Goal: Transaction & Acquisition: Book appointment/travel/reservation

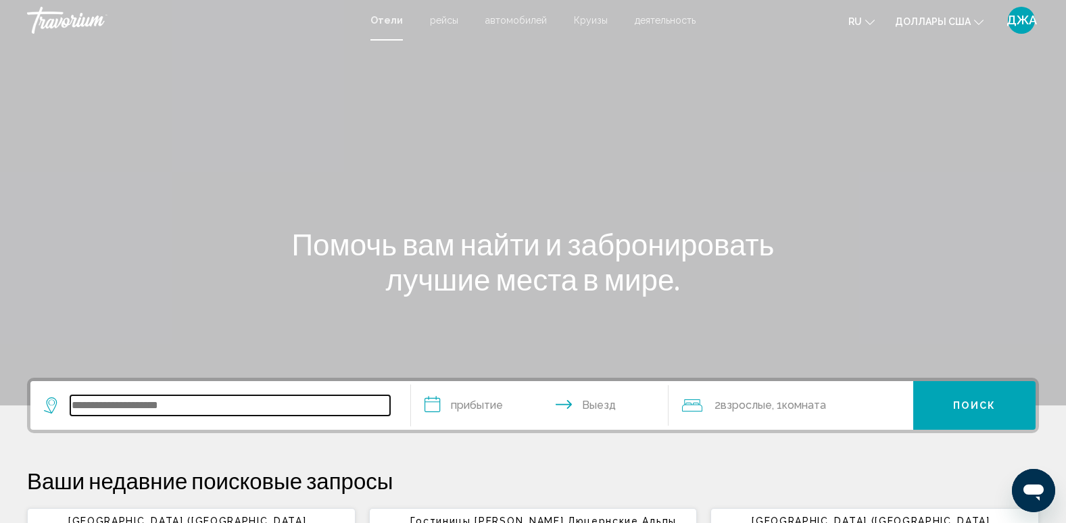
click at [103, 400] on input "Виджет поиска" at bounding box center [230, 406] width 320 height 20
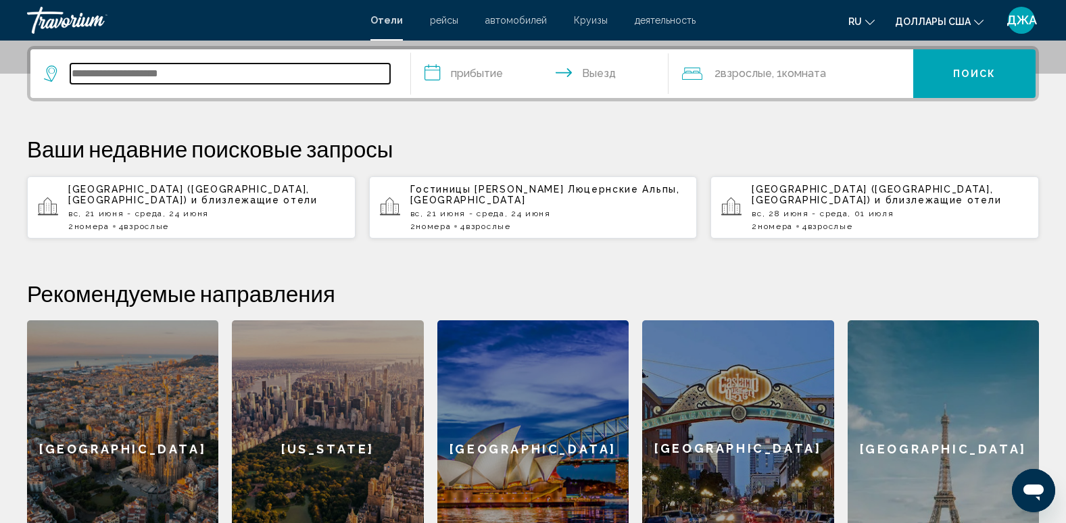
scroll to position [334, 0]
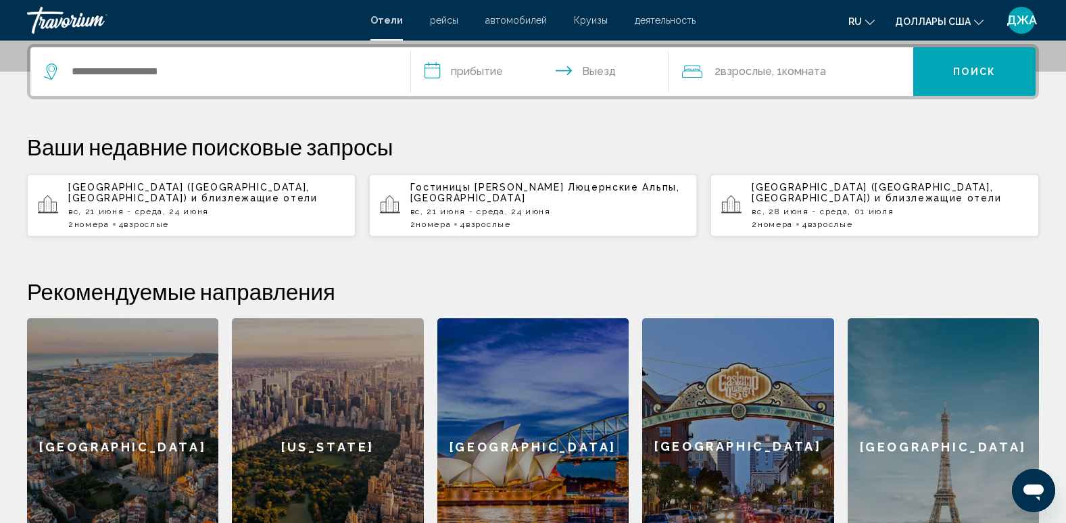
click at [473, 193] on span "Гостиницы в" at bounding box center [487, 187] width 154 height 11
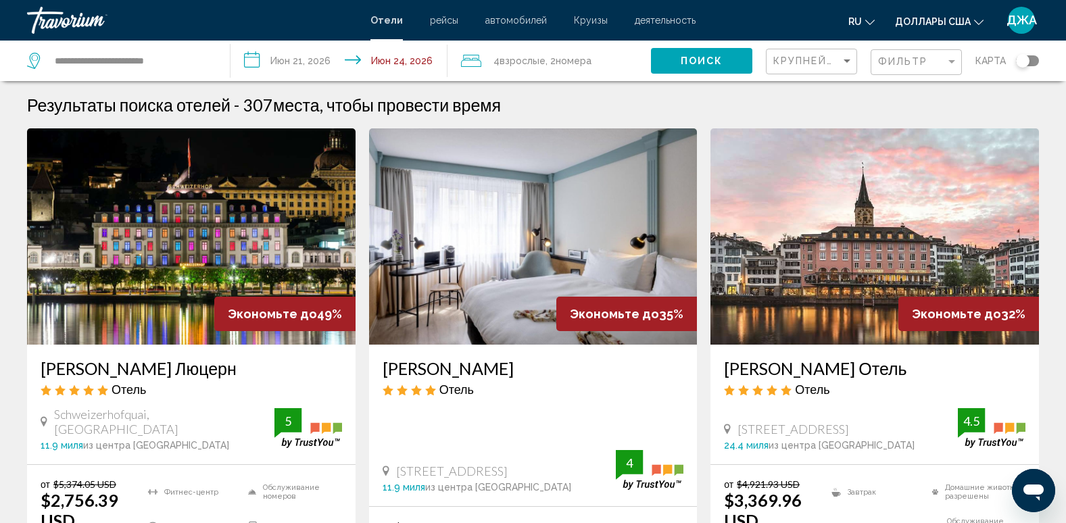
click at [308, 56] on input "**********" at bounding box center [342, 63] width 222 height 45
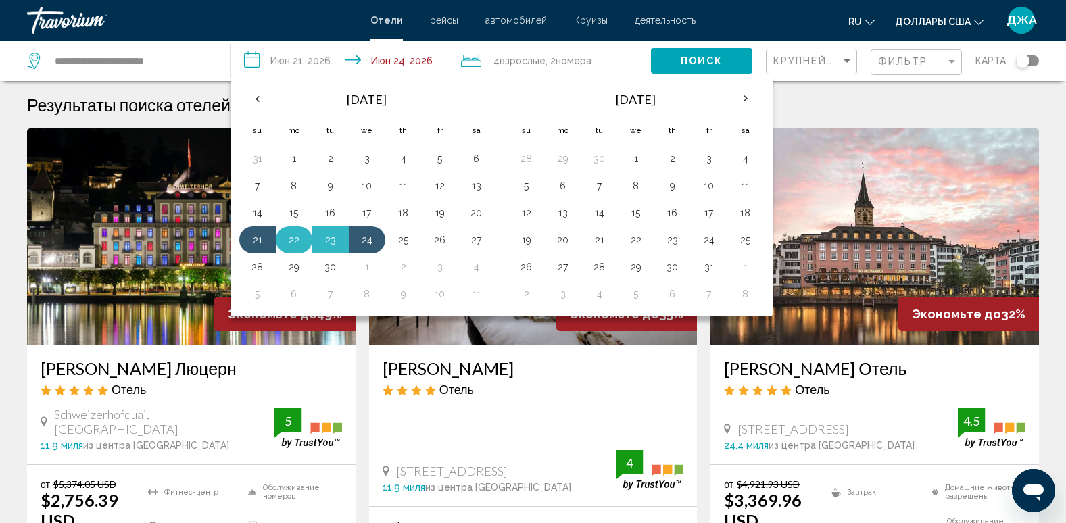
click at [289, 240] on button "22" at bounding box center [294, 240] width 22 height 19
click at [406, 246] on button "25" at bounding box center [404, 240] width 22 height 19
type input "**********"
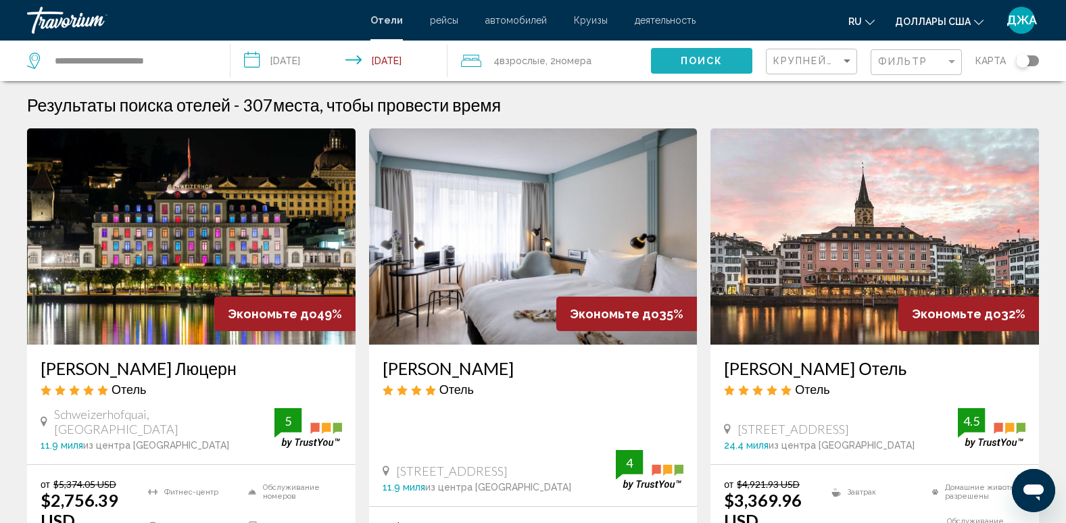
click at [718, 60] on span "Поиск" at bounding box center [702, 61] width 43 height 11
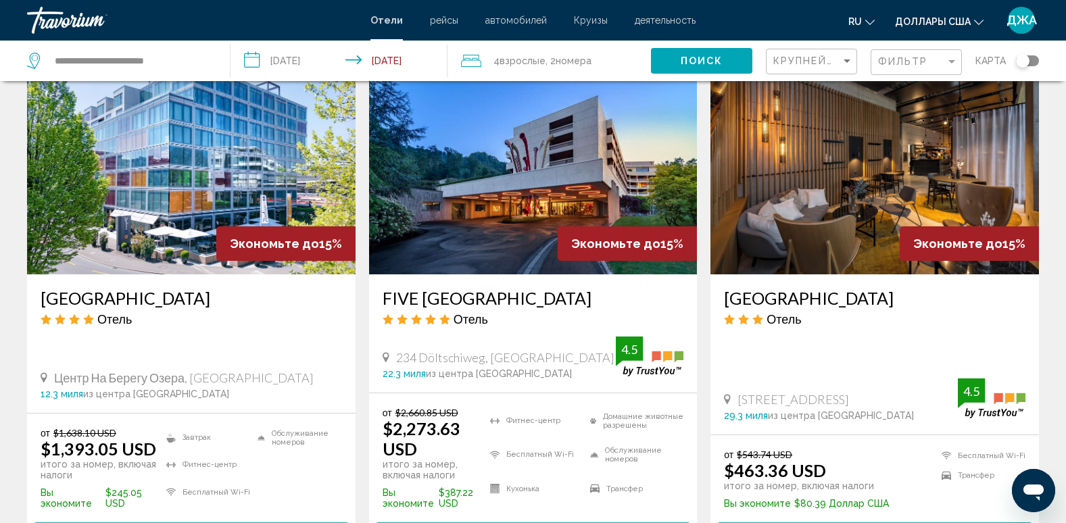
scroll to position [1731, 0]
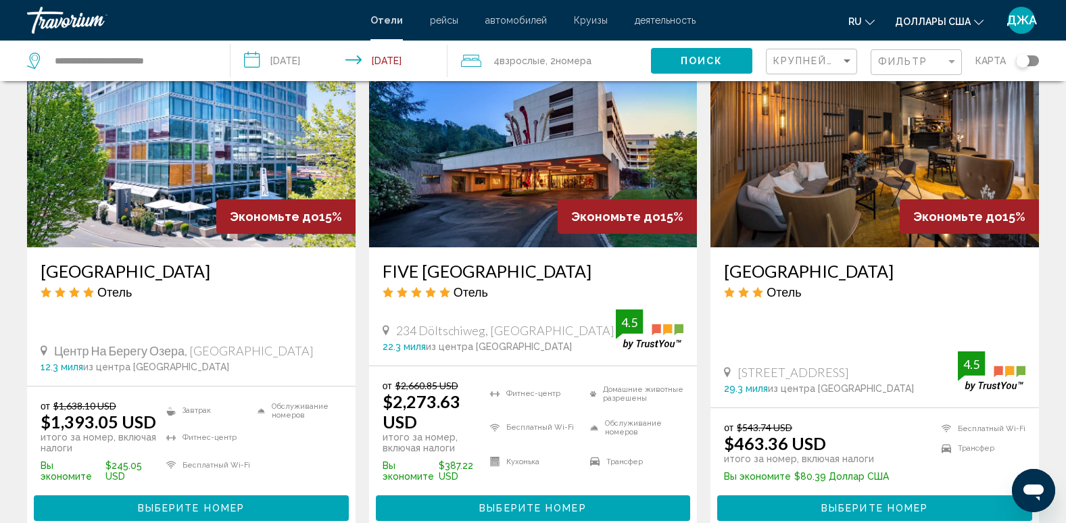
click at [850, 504] on span "Выберите номер" at bounding box center [875, 509] width 107 height 11
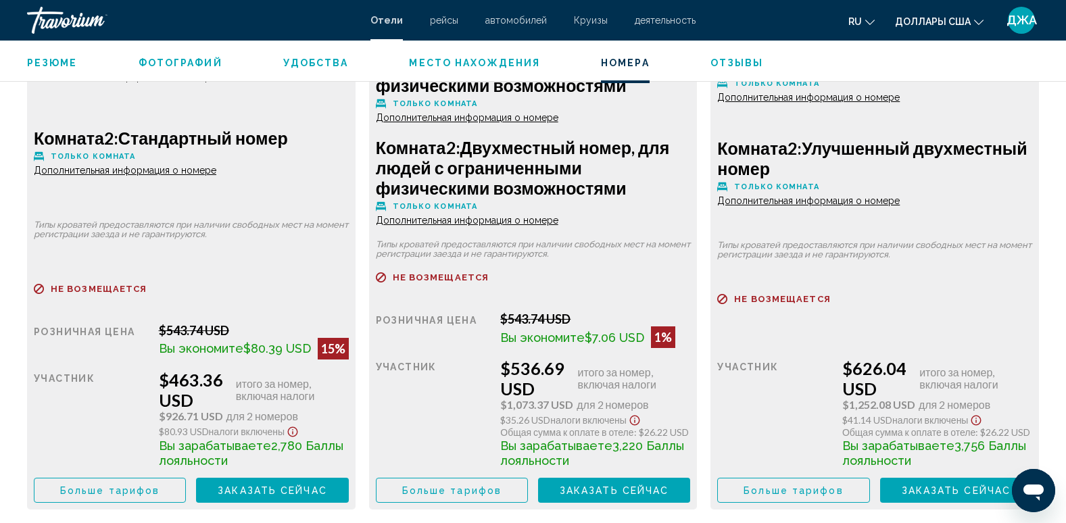
scroll to position [2083, 0]
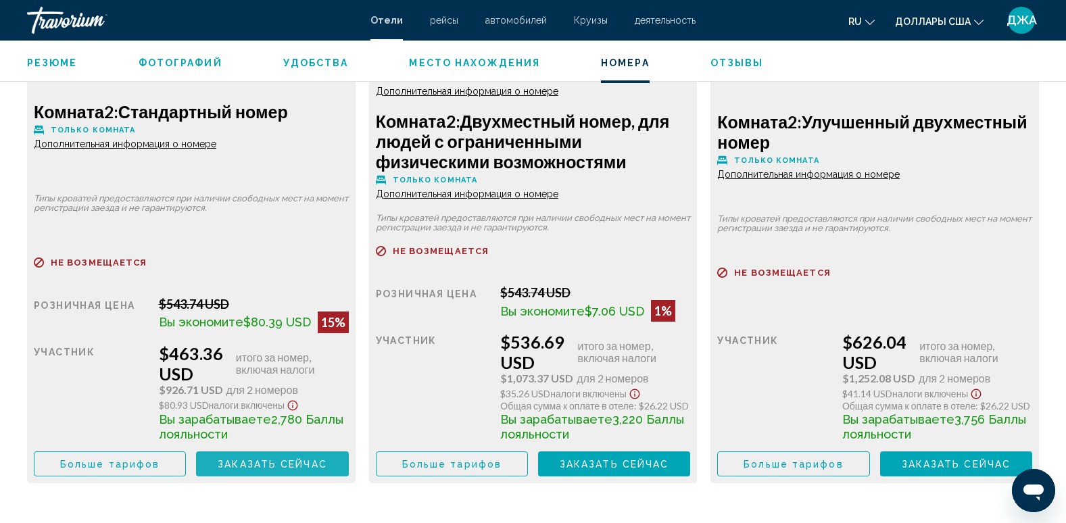
click at [245, 460] on span "Заказать сейчас" at bounding box center [273, 464] width 110 height 11
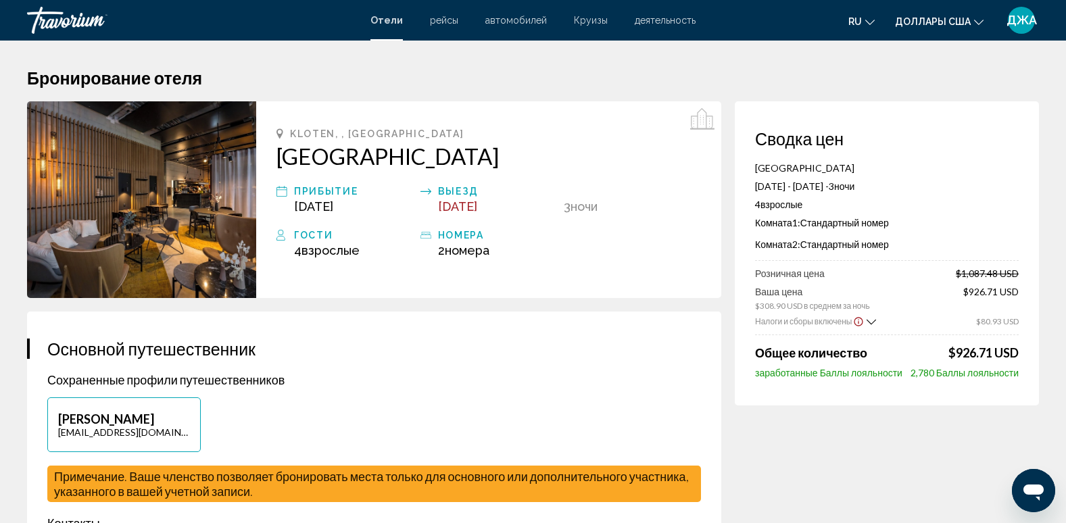
click at [648, 157] on h2 "Zleep Hotel Zürich Kloten" at bounding box center [489, 156] width 425 height 27
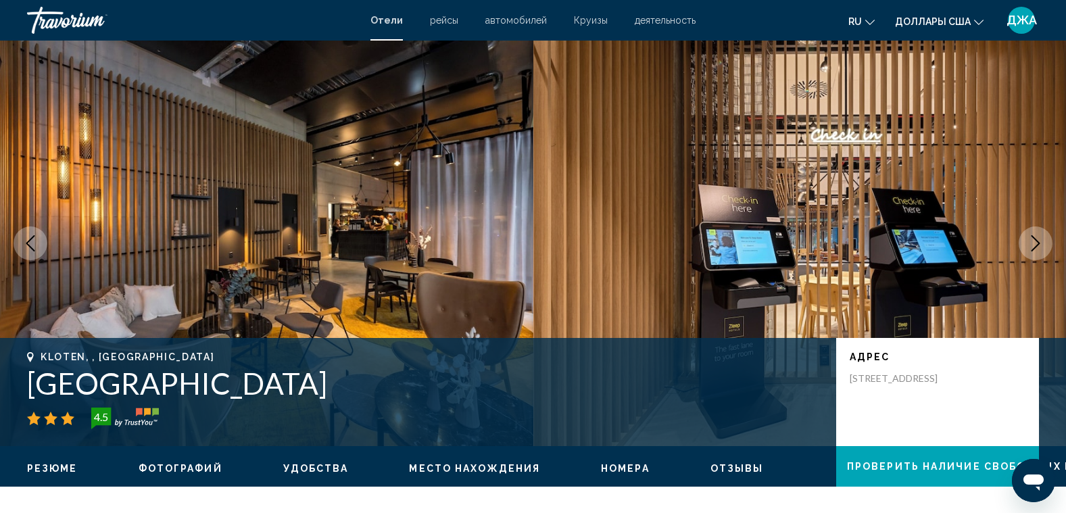
drag, startPoint x: 364, startPoint y: 398, endPoint x: 22, endPoint y: 386, distance: 343.0
click at [22, 386] on div "Kloten, , Швейцария Zleep Hotel Zürich Kloten 4.5 адрес Bahnhofstrasse 7, Klote…" at bounding box center [533, 392] width 1066 height 81
copy h1 "Zleep Hotel Zürich Kloten"
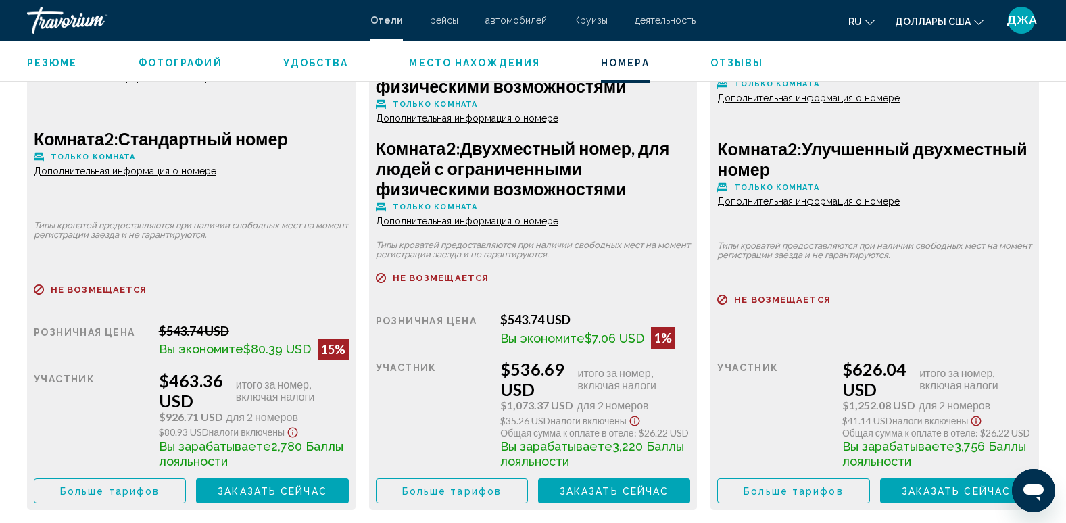
scroll to position [2083, 0]
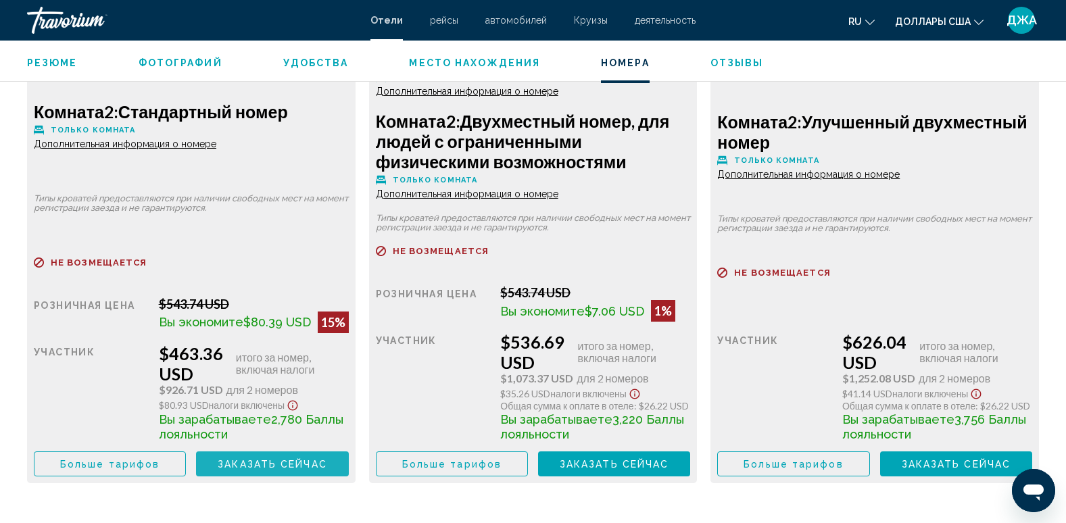
click at [254, 461] on span "Заказать сейчас" at bounding box center [273, 464] width 110 height 11
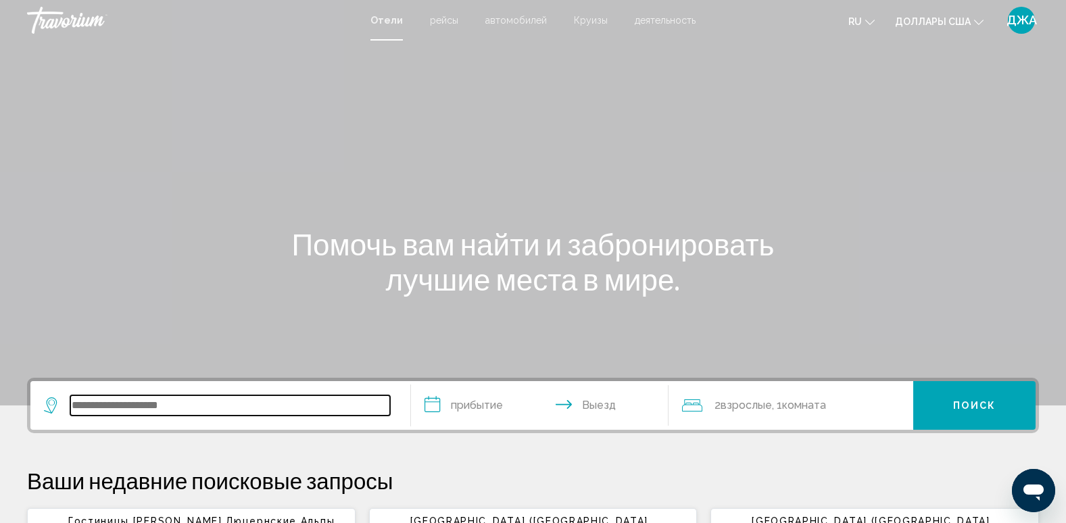
click at [131, 402] on input "Виджет поиска" at bounding box center [230, 406] width 320 height 20
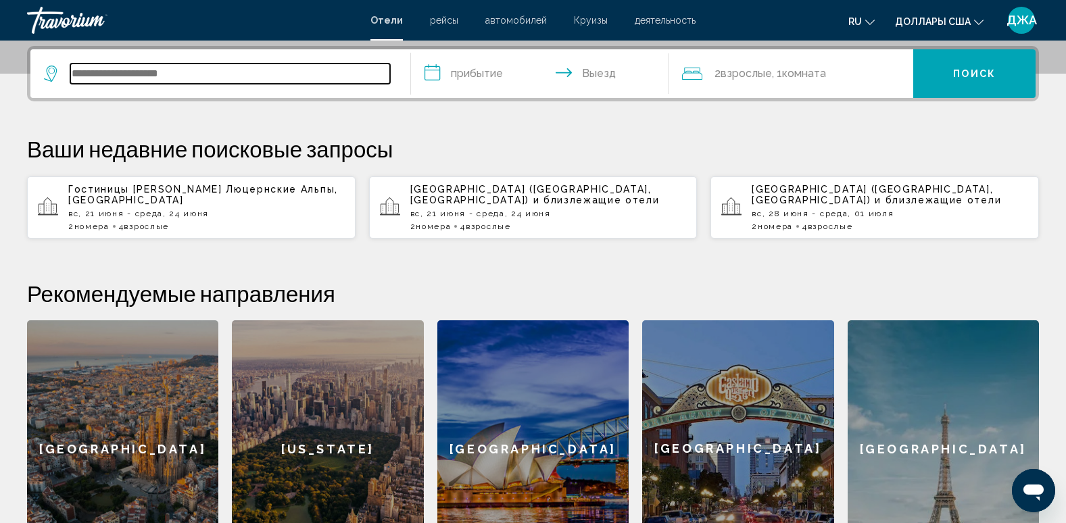
scroll to position [334, 0]
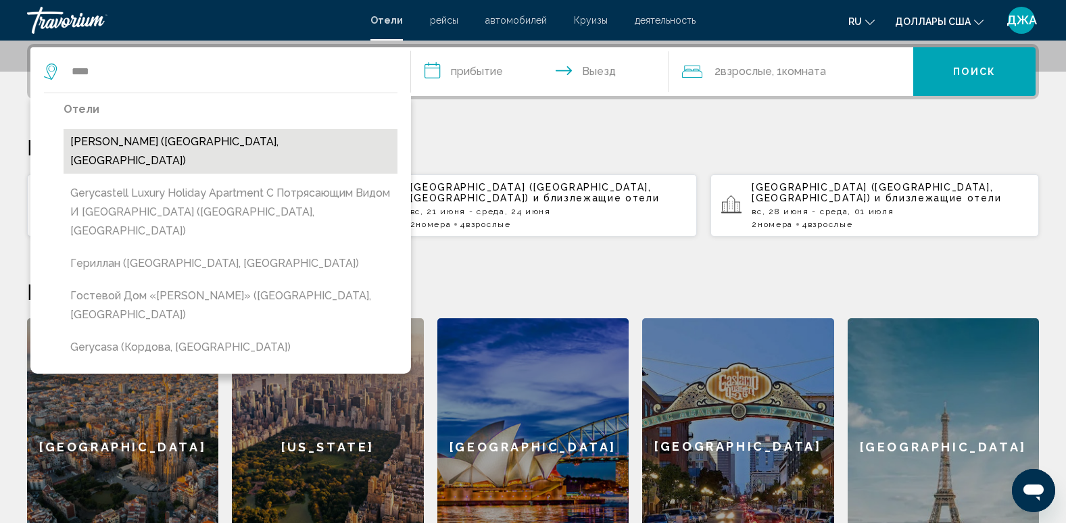
click at [183, 141] on button "Лагерь Гери (Люцерн, Швейцария)" at bounding box center [231, 151] width 334 height 45
type input "**********"
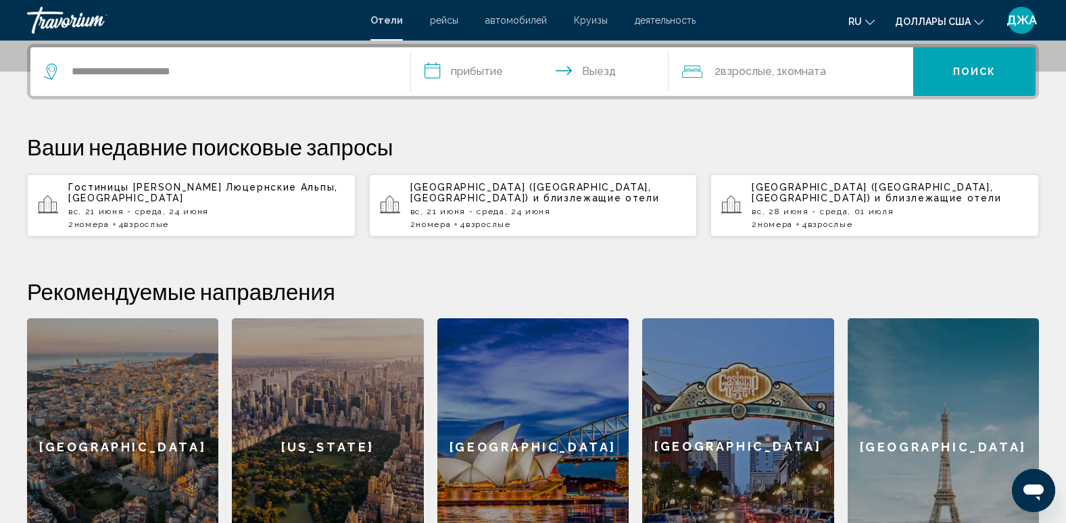
click at [456, 68] on input "**********" at bounding box center [543, 73] width 264 height 53
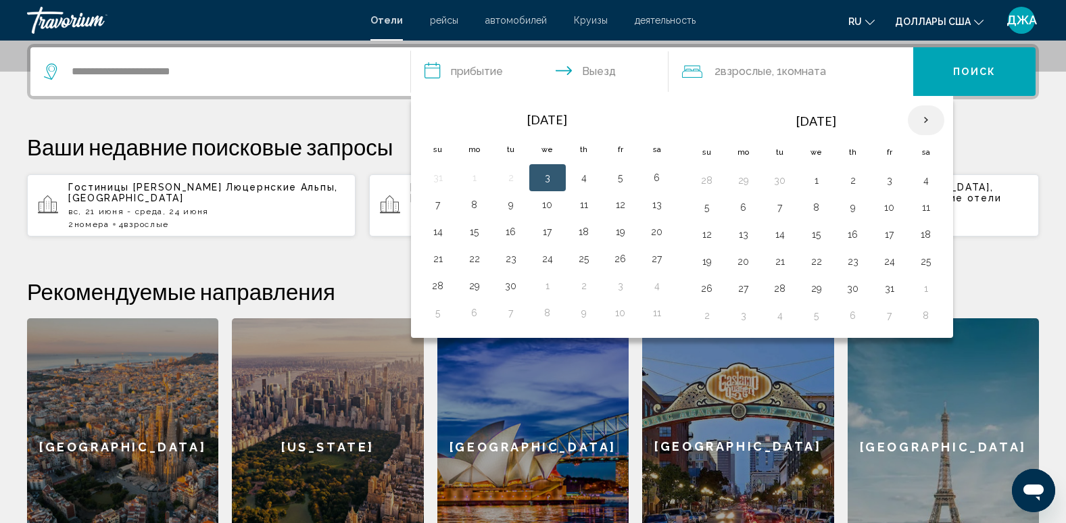
click at [925, 118] on th "Next month" at bounding box center [926, 120] width 37 height 30
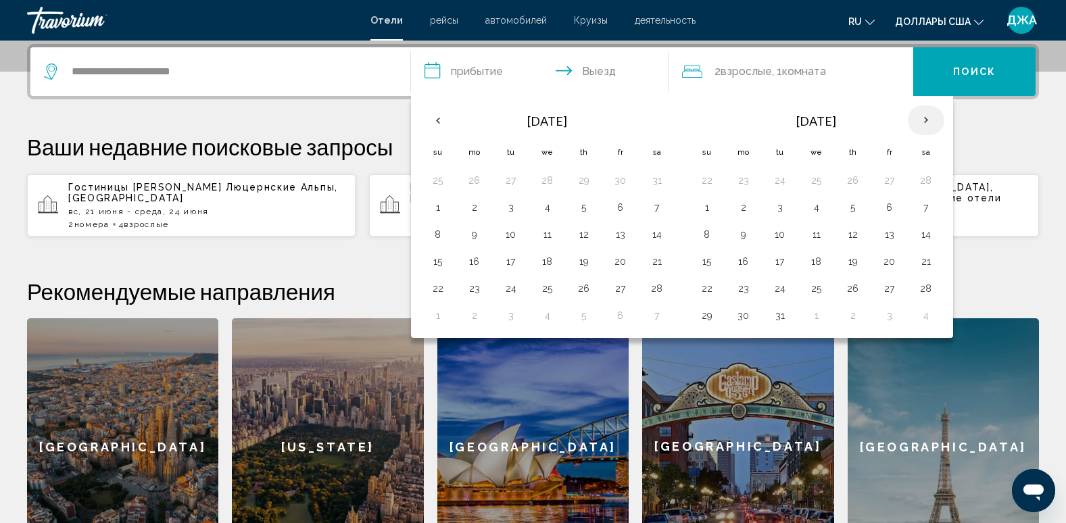
click at [925, 118] on th "Next month" at bounding box center [926, 120] width 37 height 30
click at [744, 261] on button "22" at bounding box center [744, 261] width 22 height 19
click at [851, 257] on button "25" at bounding box center [854, 261] width 22 height 19
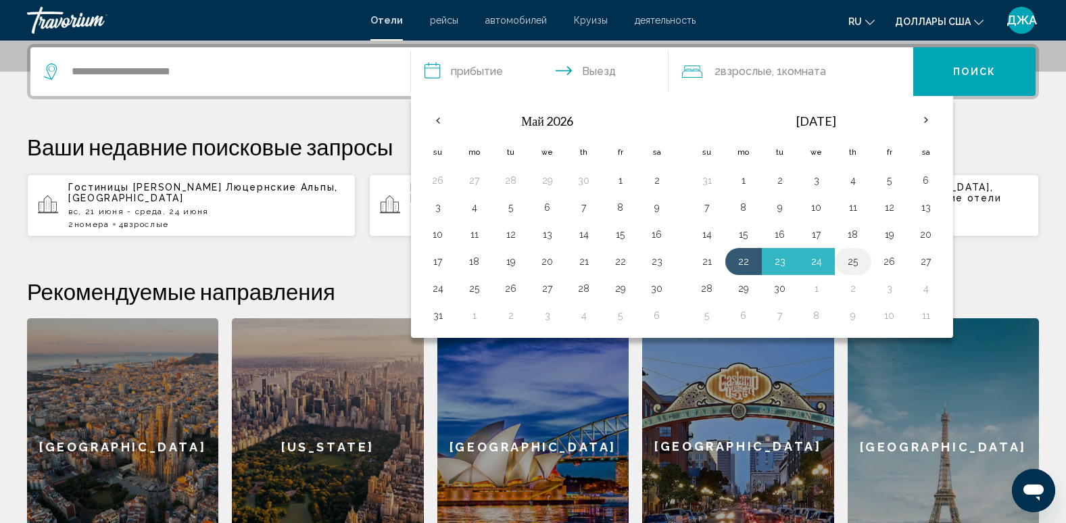
type input "**********"
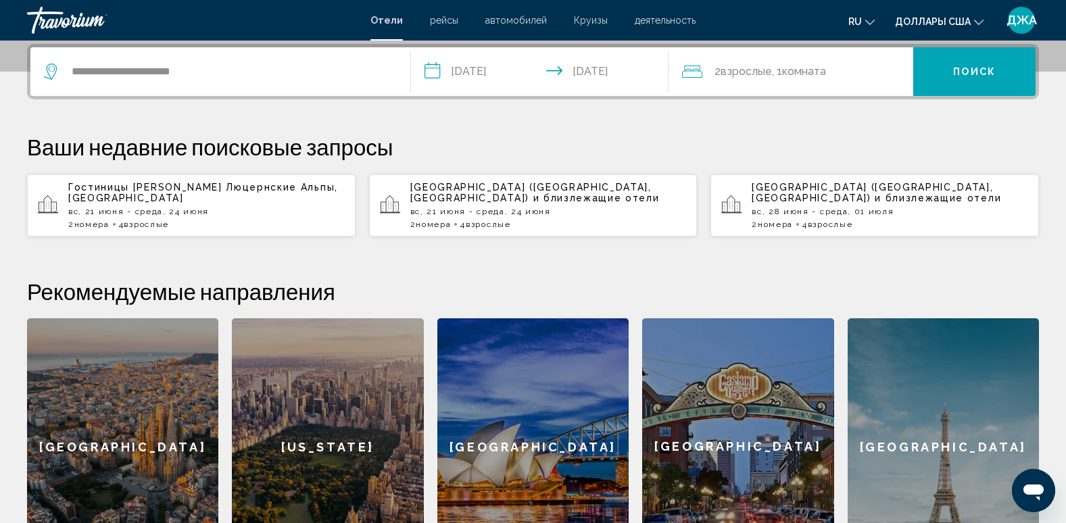
click at [770, 70] on span "Взрослые" at bounding box center [746, 71] width 51 height 13
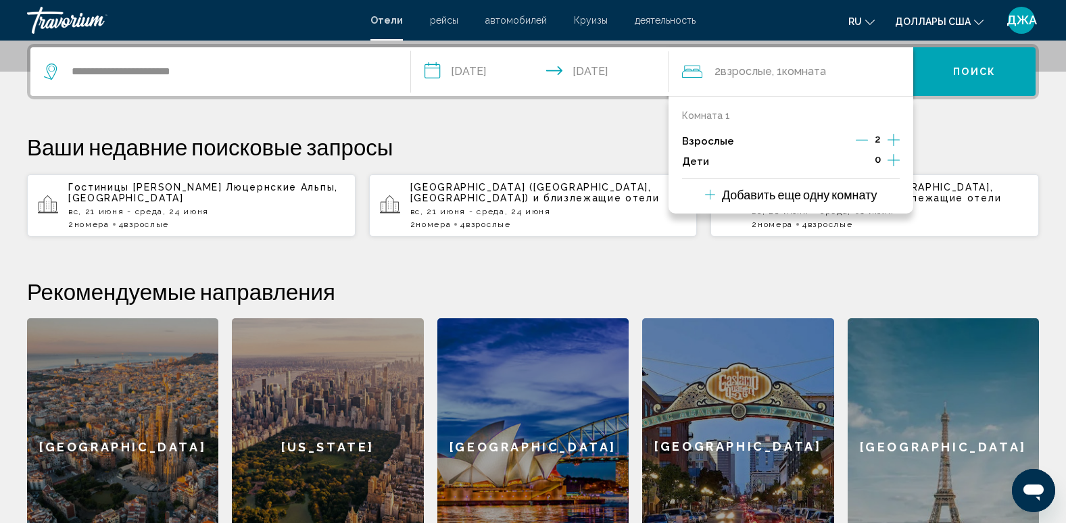
click at [893, 135] on icon "Приращение взрослых" at bounding box center [894, 140] width 12 height 16
click at [805, 195] on p "Добавить еще одну комнату" at bounding box center [800, 194] width 156 height 15
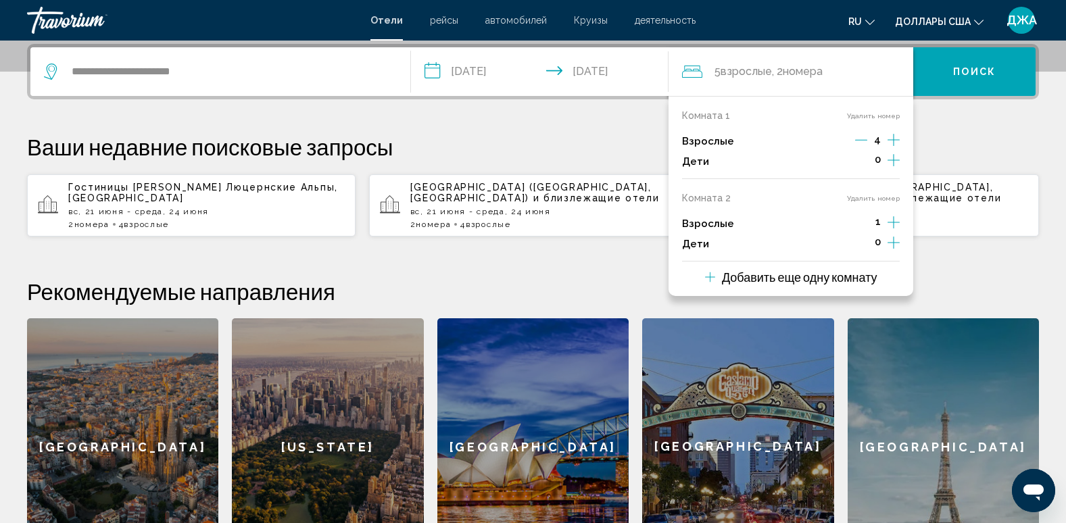
click at [858, 137] on icon "Декремент взрослый" at bounding box center [861, 140] width 12 height 12
click at [858, 137] on icon "Декремент взрослый" at bounding box center [863, 140] width 12 height 12
click at [893, 148] on icon "Приращение взрослых" at bounding box center [894, 140] width 12 height 16
click at [943, 166] on div "Ваши недавние поисковые запросы Гостиницы в Люцернские Альпы, Швейцария вс, 21 …" at bounding box center [533, 185] width 1012 height 104
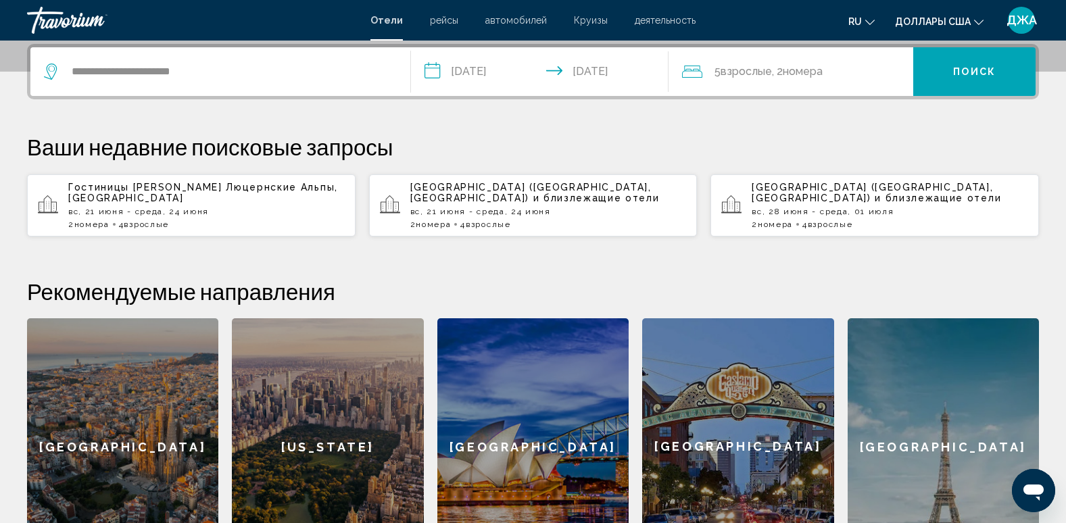
click at [813, 73] on span "номера" at bounding box center [803, 71] width 40 height 13
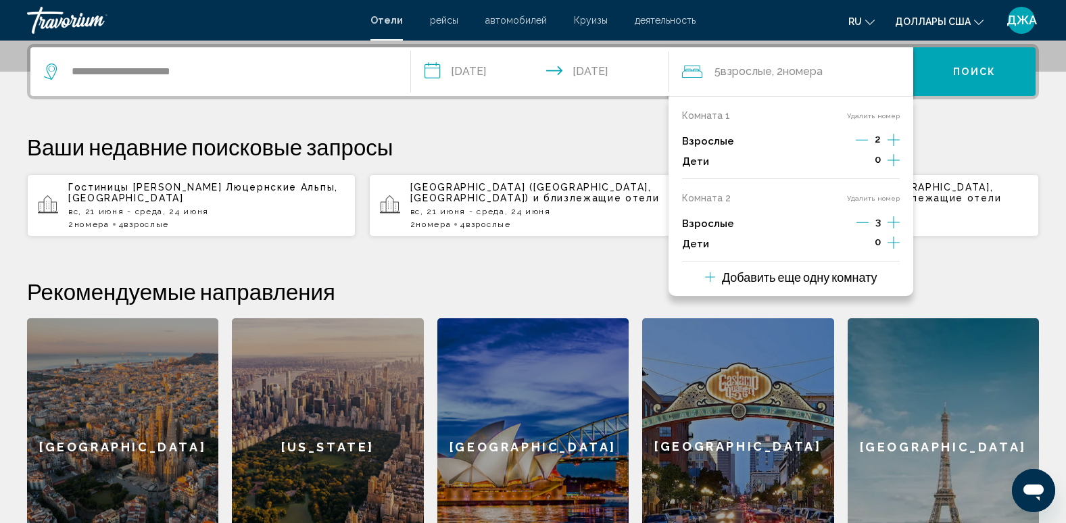
click at [863, 221] on icon "Декремент взрослый" at bounding box center [863, 222] width 12 height 12
click at [943, 77] on button "Поиск" at bounding box center [975, 71] width 122 height 49
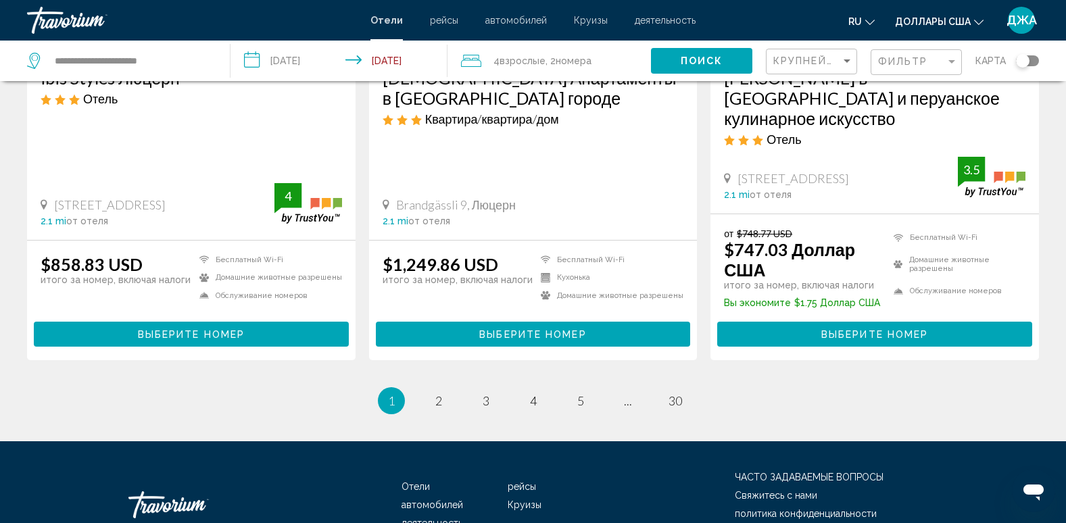
scroll to position [1866, 0]
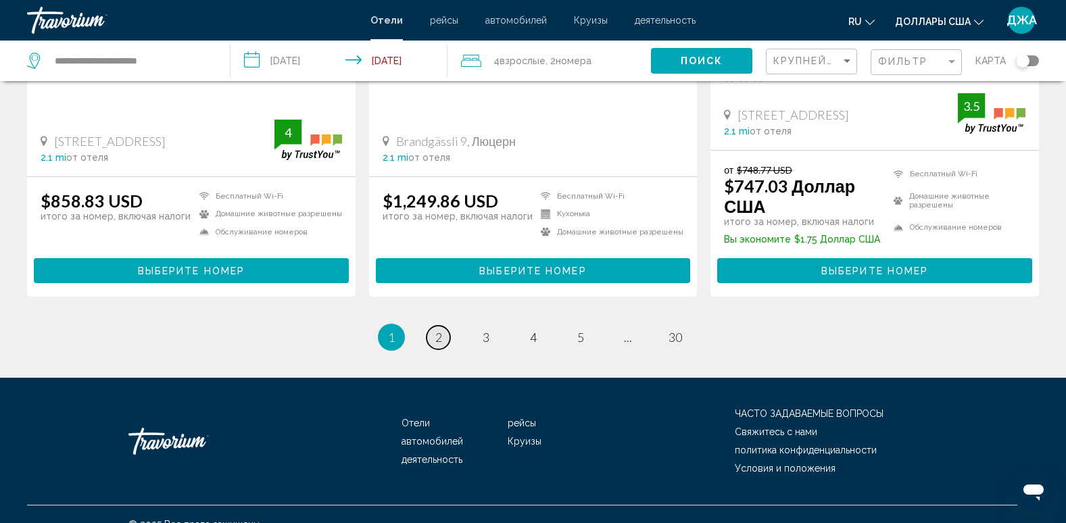
click at [438, 330] on span "2" at bounding box center [438, 337] width 7 height 15
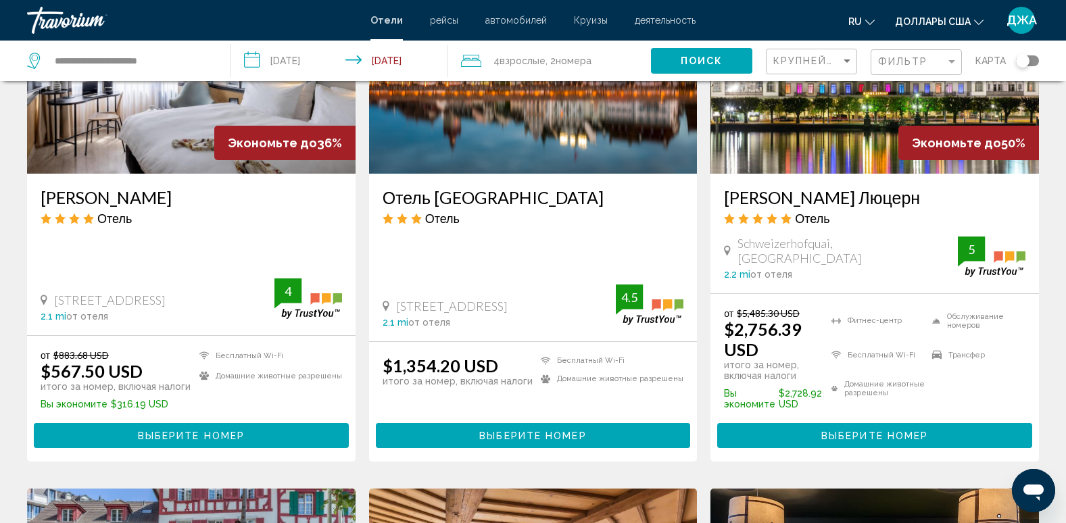
scroll to position [1190, 0]
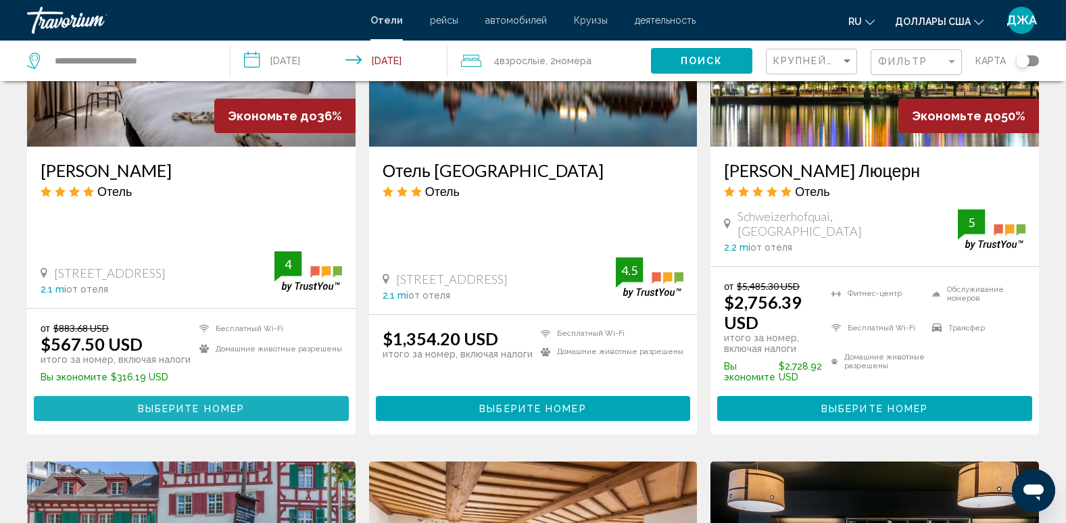
click at [181, 408] on span "Выберите номер" at bounding box center [191, 409] width 107 height 11
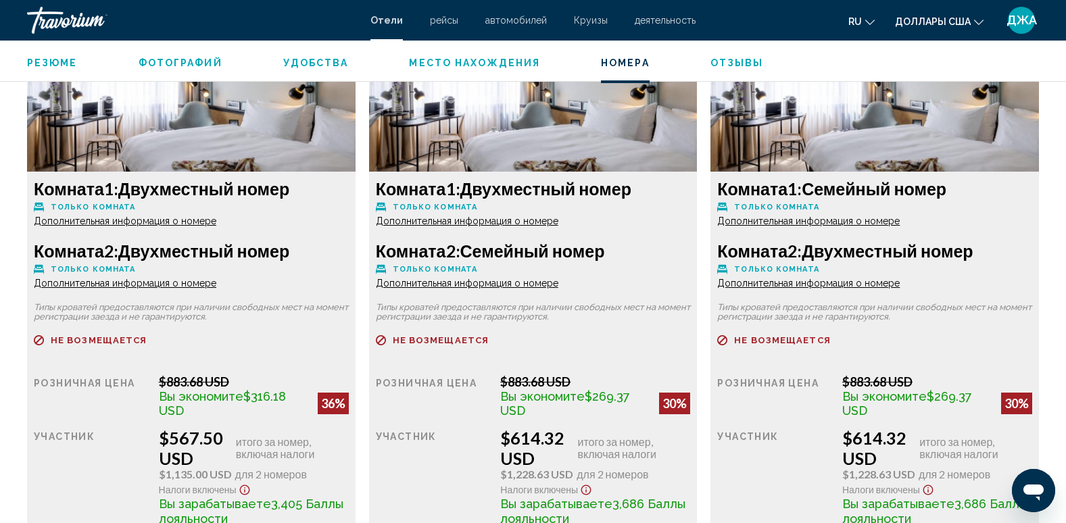
scroll to position [1866, 0]
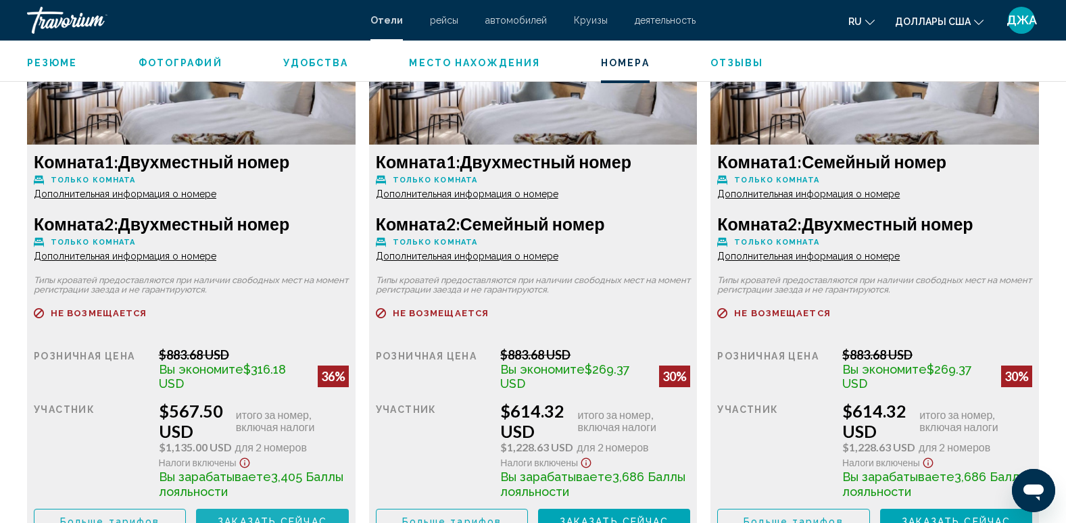
click at [263, 514] on button "Заказать сейчас Больше недоступно" at bounding box center [272, 521] width 152 height 25
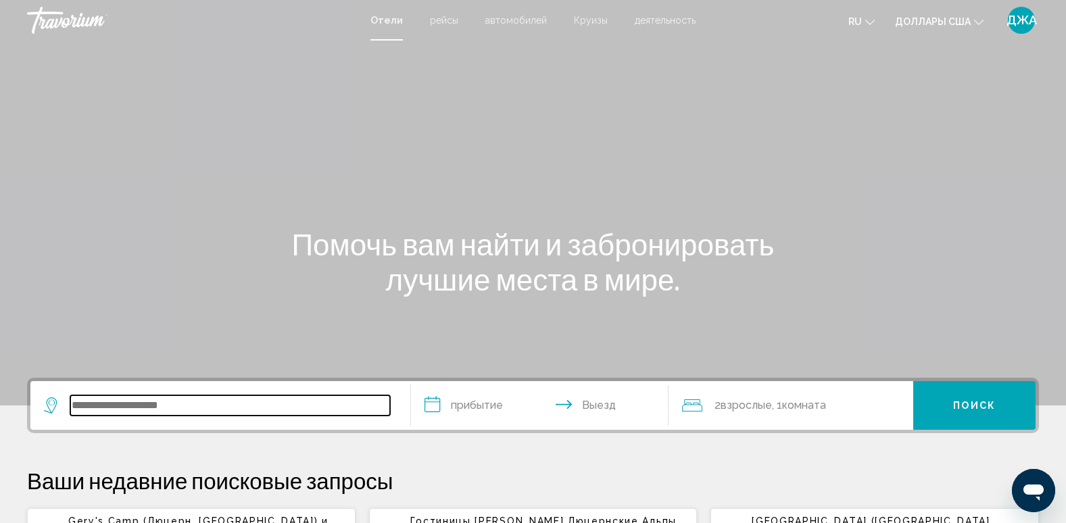
click at [106, 406] on input "Виджет поиска" at bounding box center [230, 406] width 320 height 20
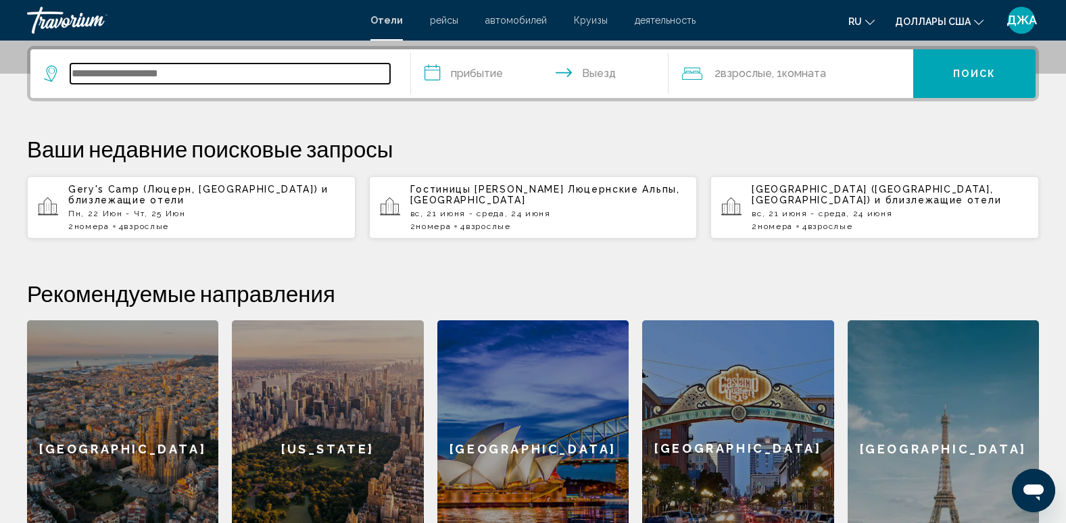
scroll to position [334, 0]
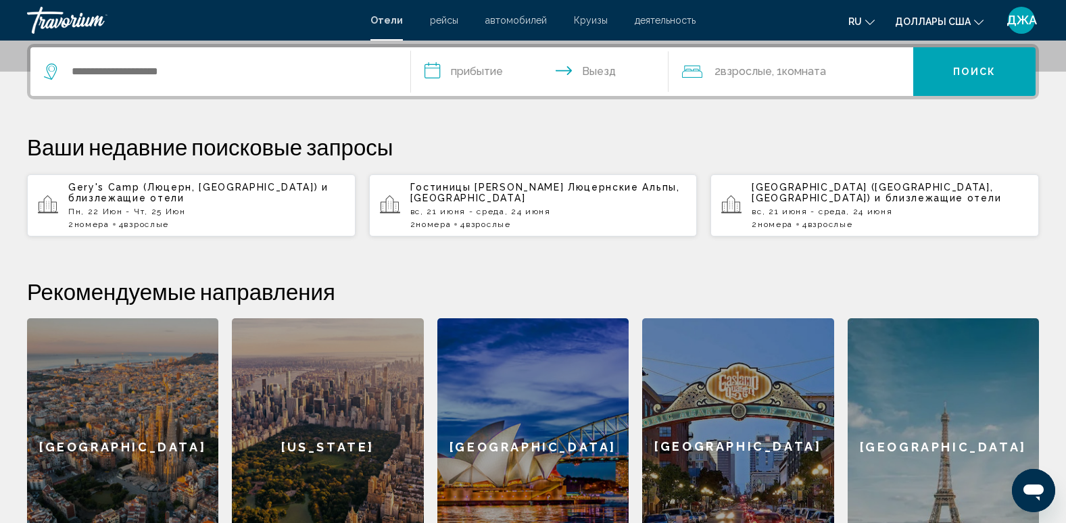
click at [529, 192] on span "Люцернские Альпы, Швейцария" at bounding box center [545, 193] width 270 height 22
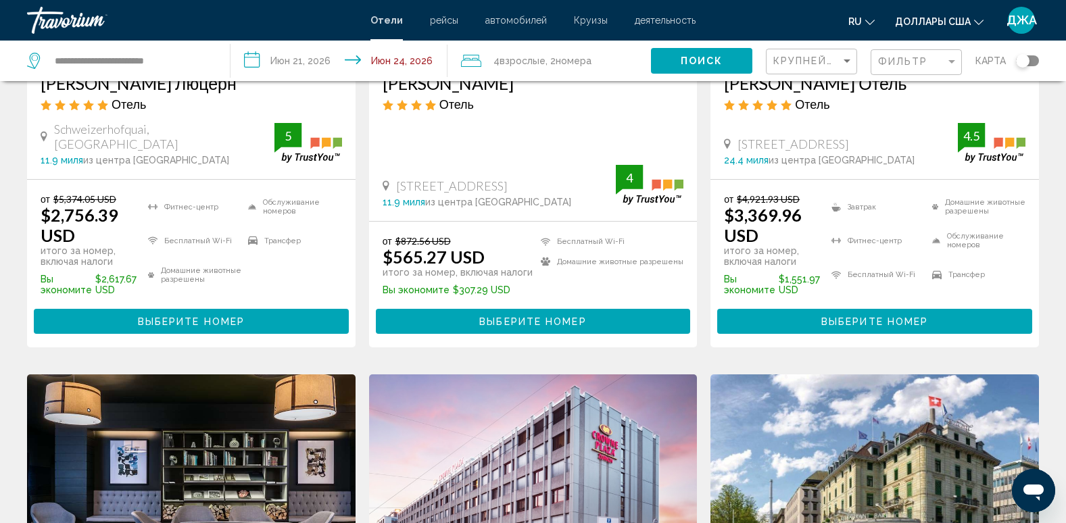
scroll to position [298, 0]
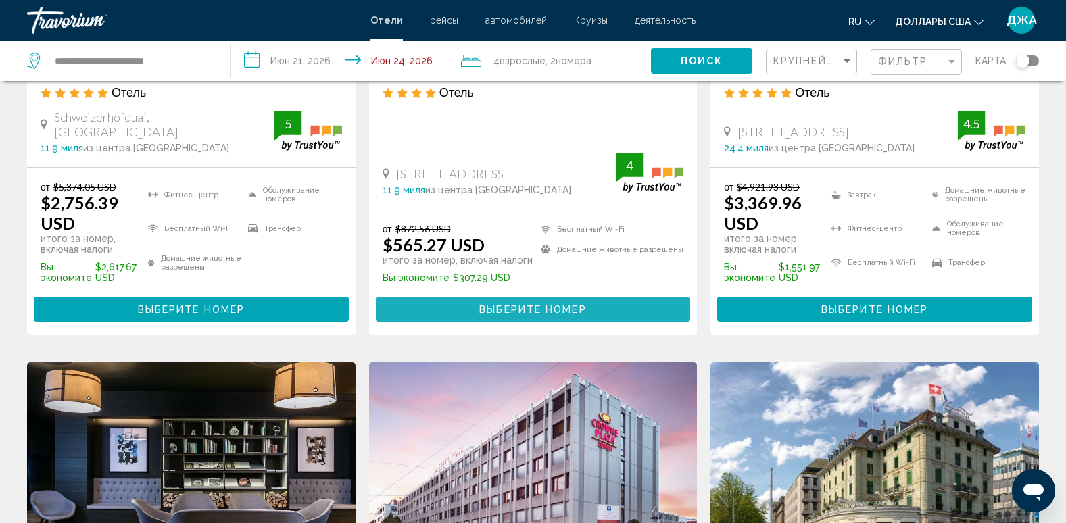
click at [556, 315] on span "Выберите номер" at bounding box center [532, 309] width 107 height 11
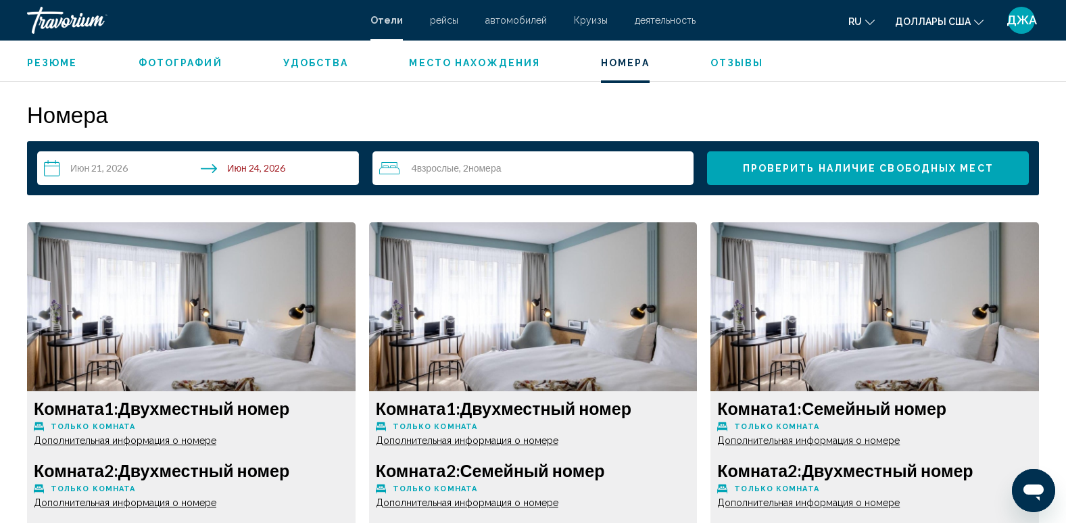
scroll to position [1623, 0]
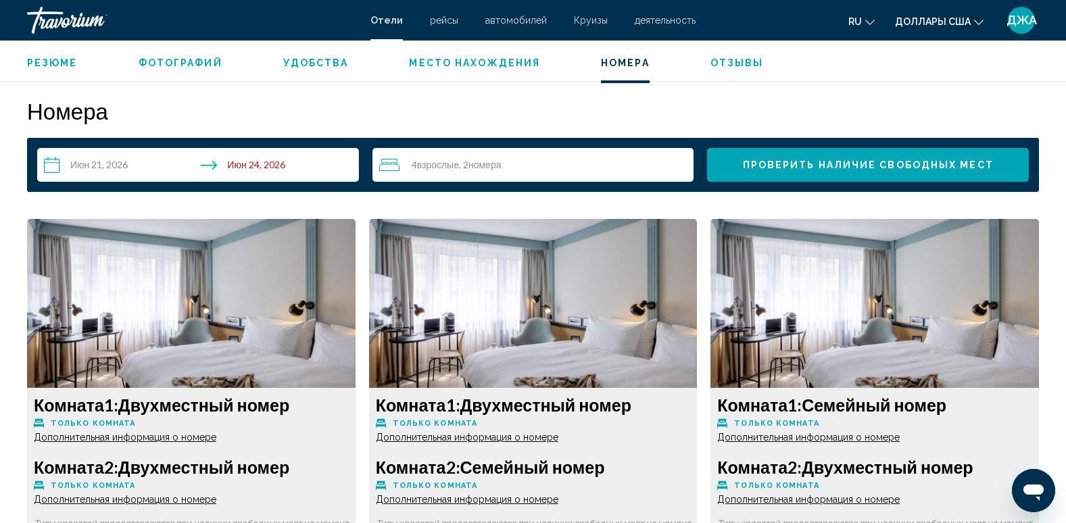
click at [272, 265] on img "Основное содержание" at bounding box center [191, 303] width 329 height 169
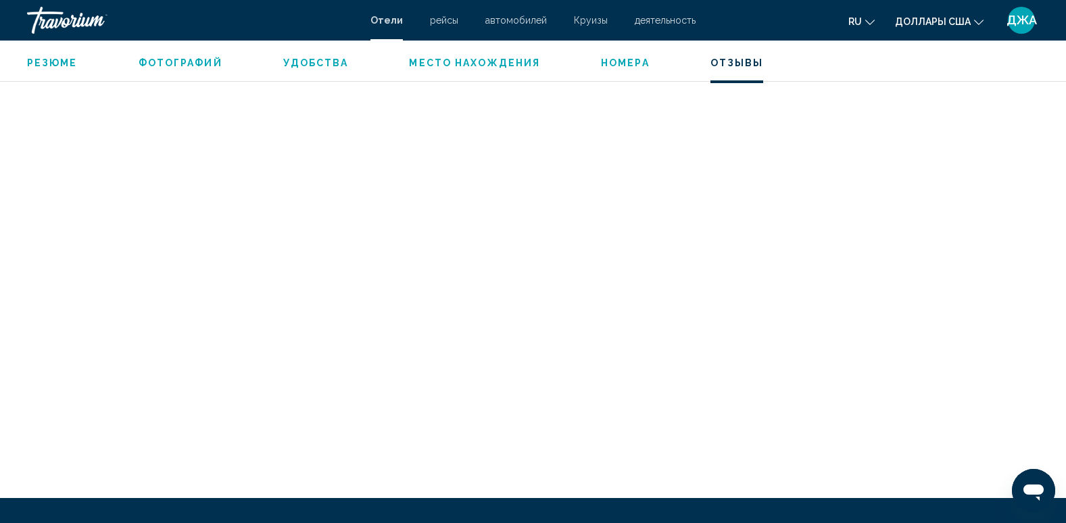
scroll to position [3790, 0]
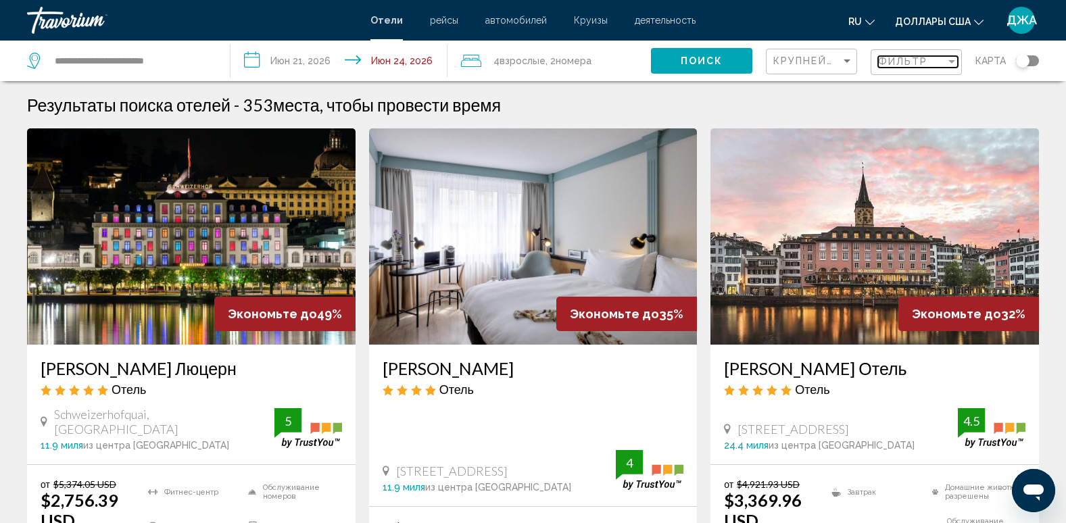
click at [880, 60] on span "Фильтр" at bounding box center [903, 61] width 50 height 11
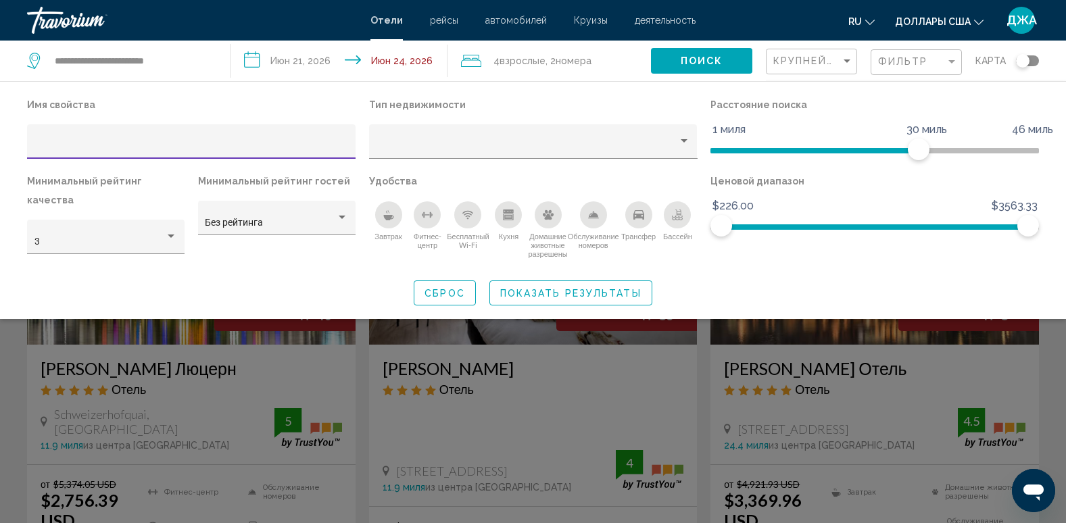
scroll to position [1, 0]
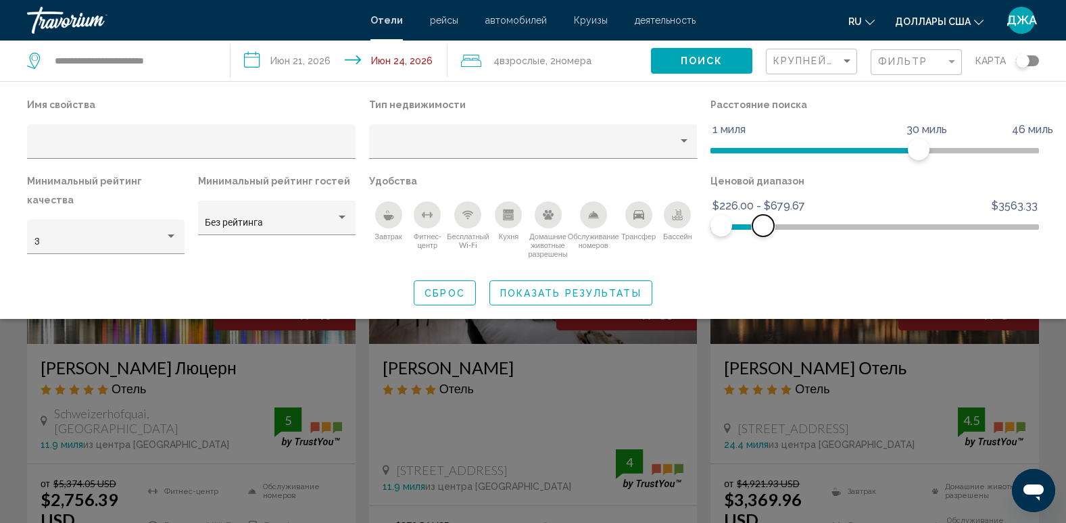
drag, startPoint x: 1025, startPoint y: 223, endPoint x: 763, endPoint y: 245, distance: 262.6
click at [763, 245] on div "Ценовой диапазон $226.00 $3563.33 $226.00 $679.67 $226.00 - $679.67" at bounding box center [875, 219] width 342 height 95
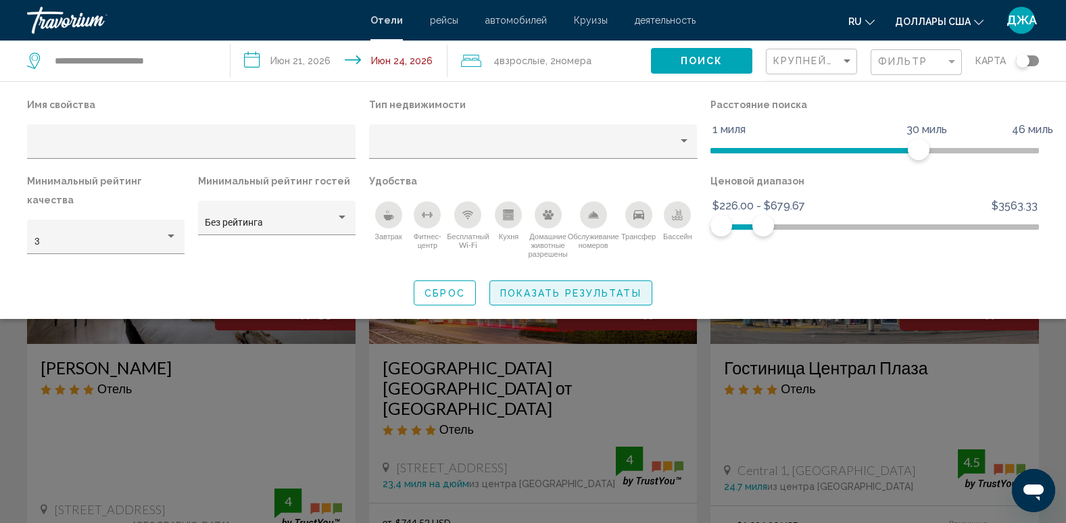
click at [592, 287] on span "Показать результаты" at bounding box center [570, 292] width 141 height 11
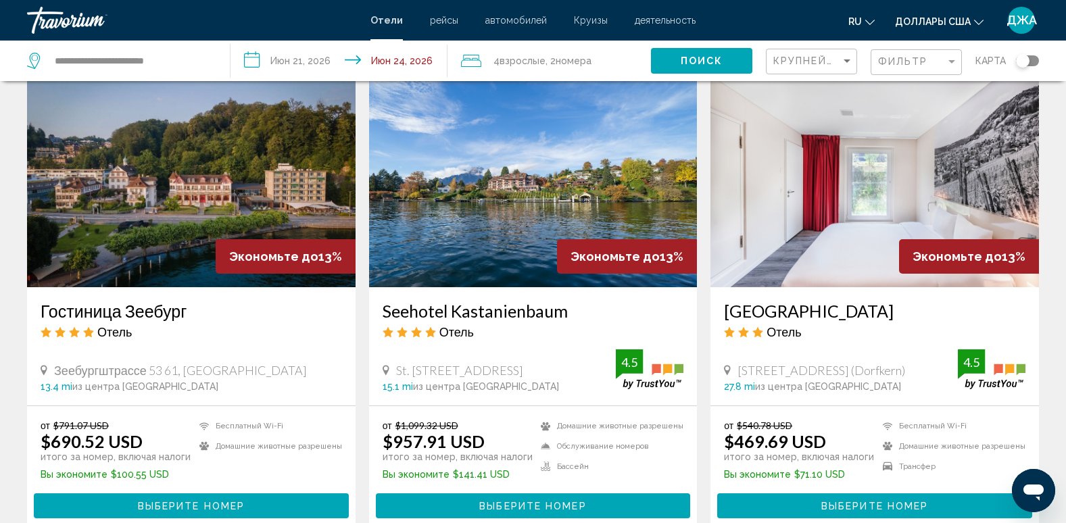
scroll to position [1045, 0]
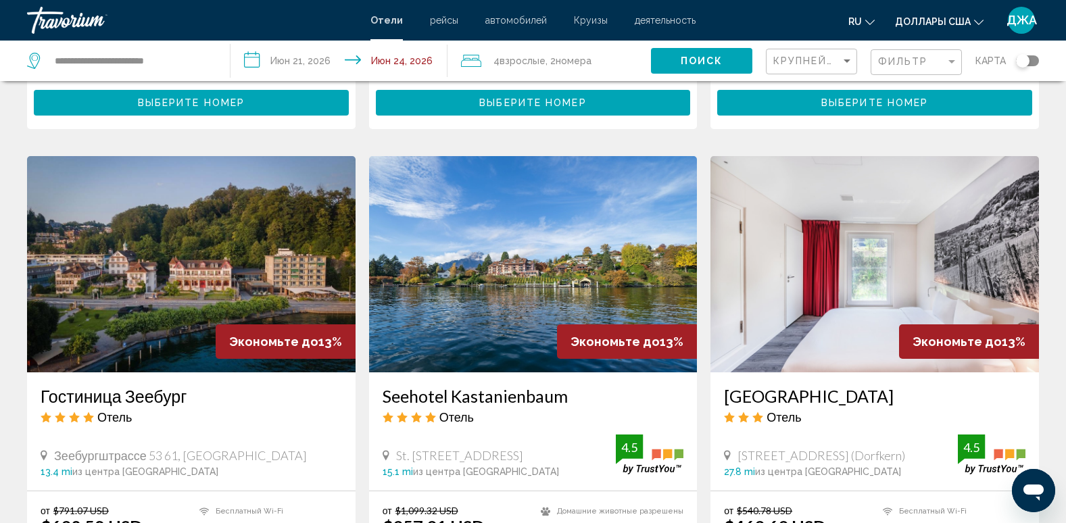
click at [184, 410] on div "Отель" at bounding box center [192, 417] width 302 height 15
click at [158, 386] on h3 "Гостиница Зеебург" at bounding box center [192, 396] width 302 height 20
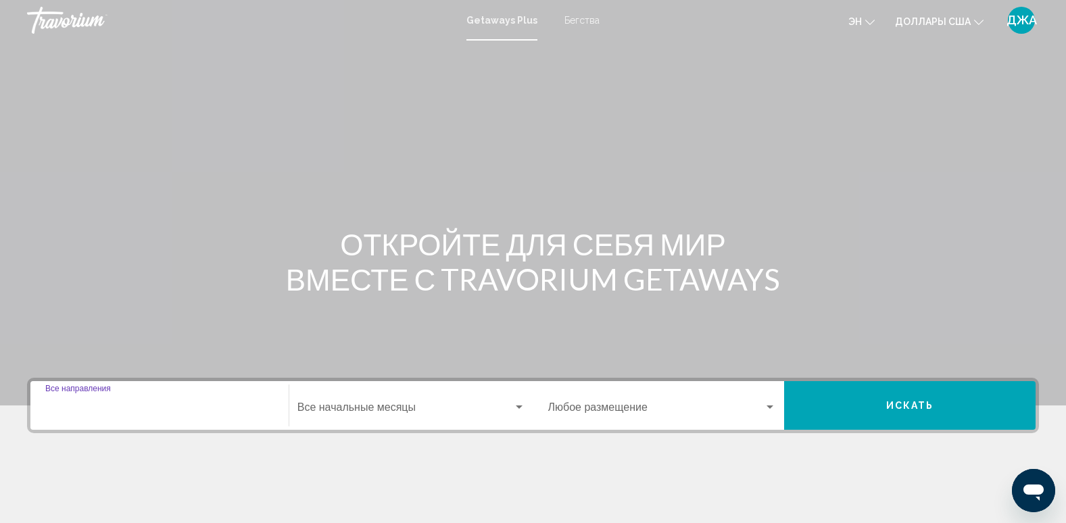
click at [121, 416] on input "Destination Все направления" at bounding box center [159, 410] width 229 height 12
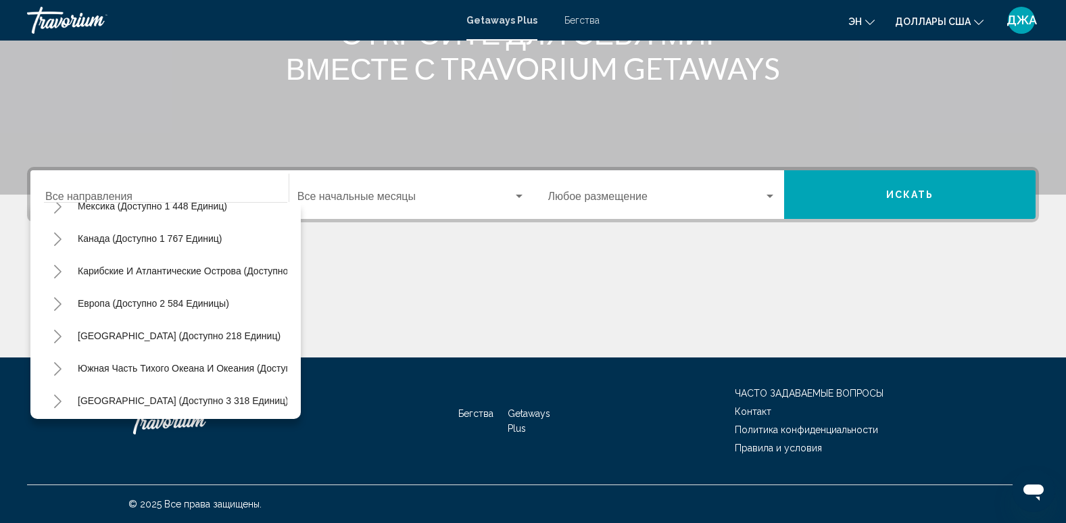
scroll to position [95, 0]
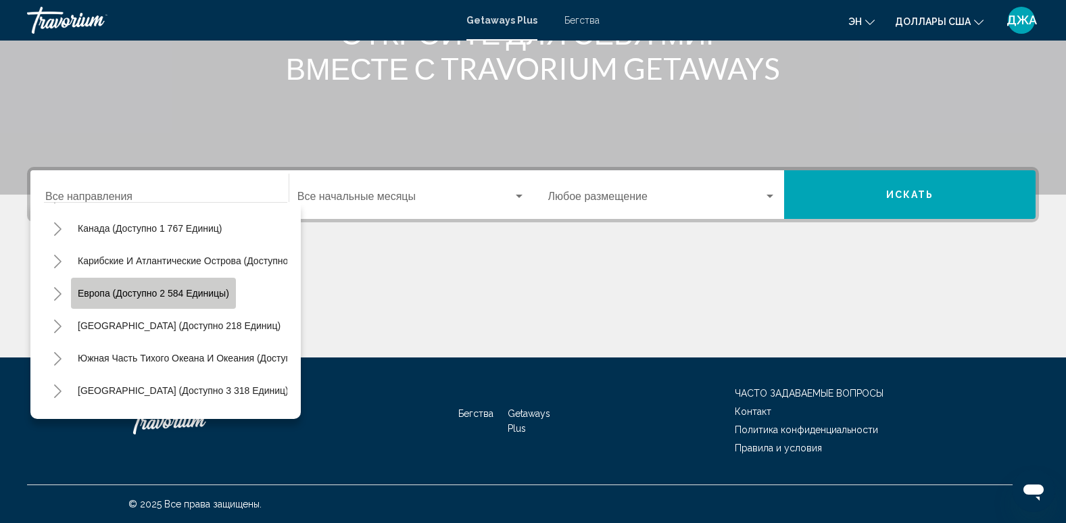
click at [193, 292] on span "Европа (доступно 2 584 единицы)" at bounding box center [153, 293] width 151 height 11
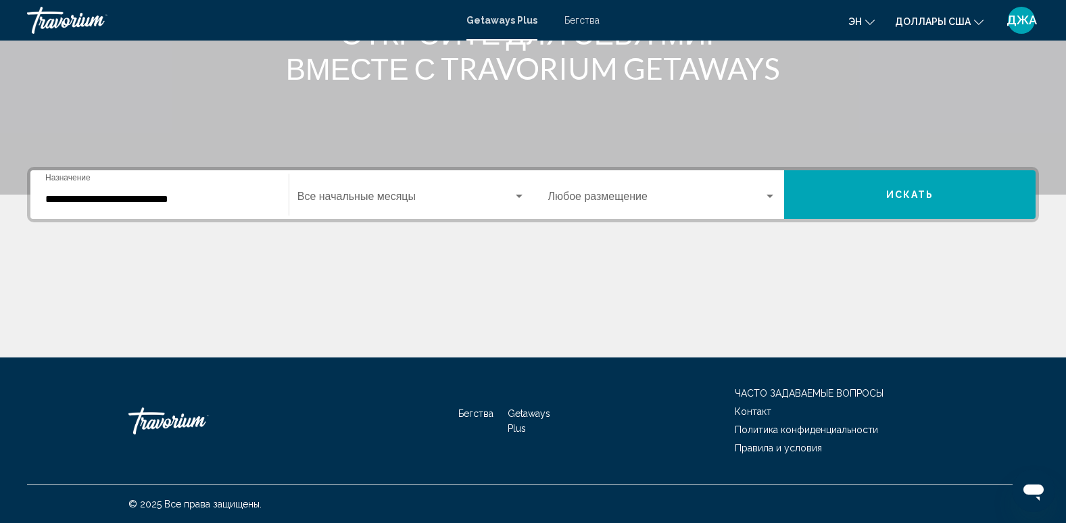
click at [231, 190] on div "**********" at bounding box center [159, 195] width 229 height 43
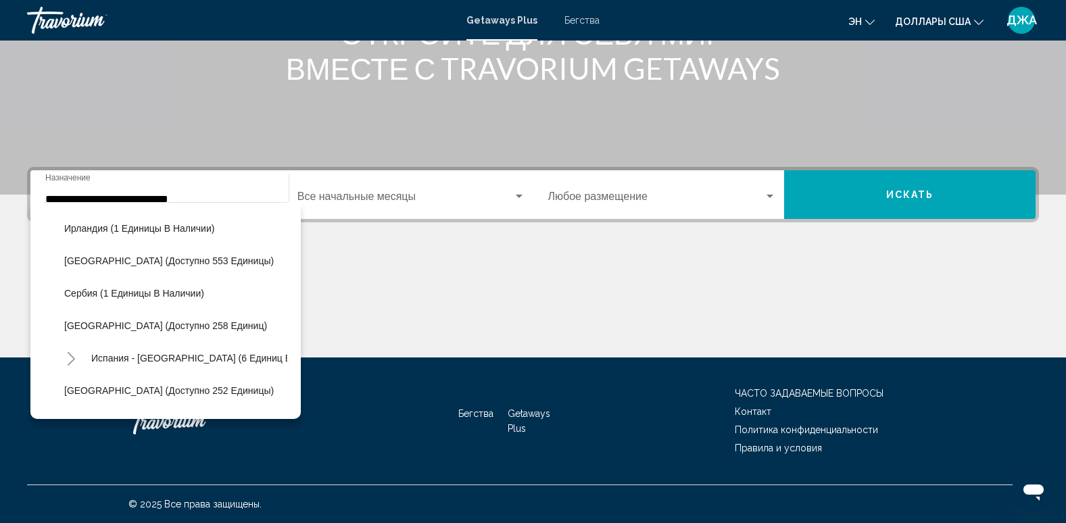
scroll to position [456, 0]
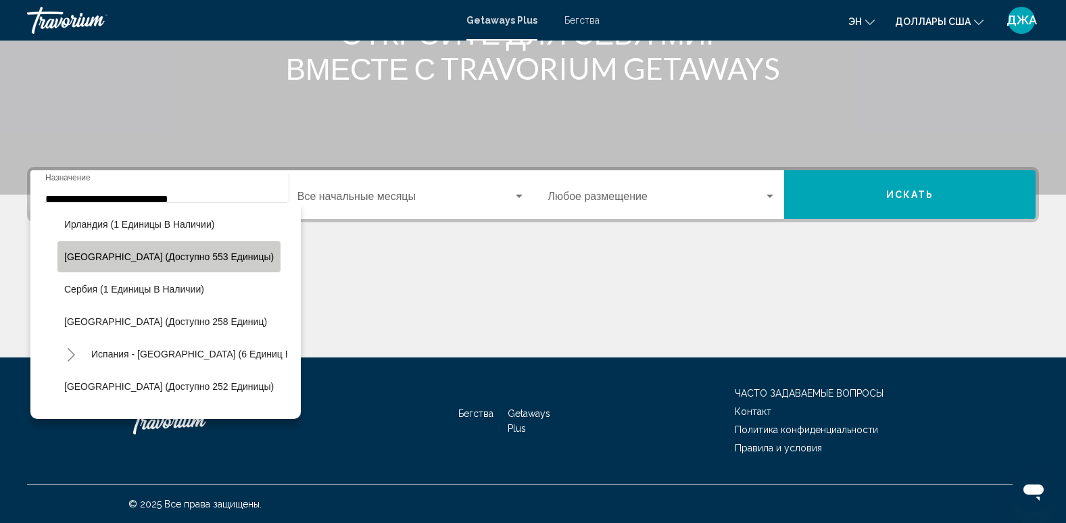
click at [191, 250] on button "[GEOGRAPHIC_DATA] (доступно 553 единицы)" at bounding box center [168, 256] width 223 height 31
type input "**********"
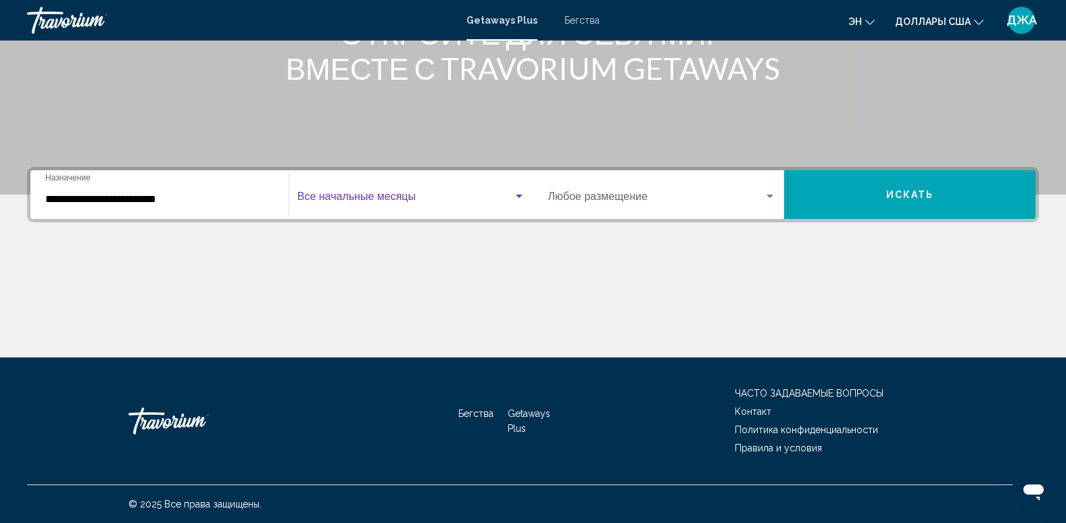
click at [403, 194] on span "Виджет поиска" at bounding box center [406, 199] width 216 height 12
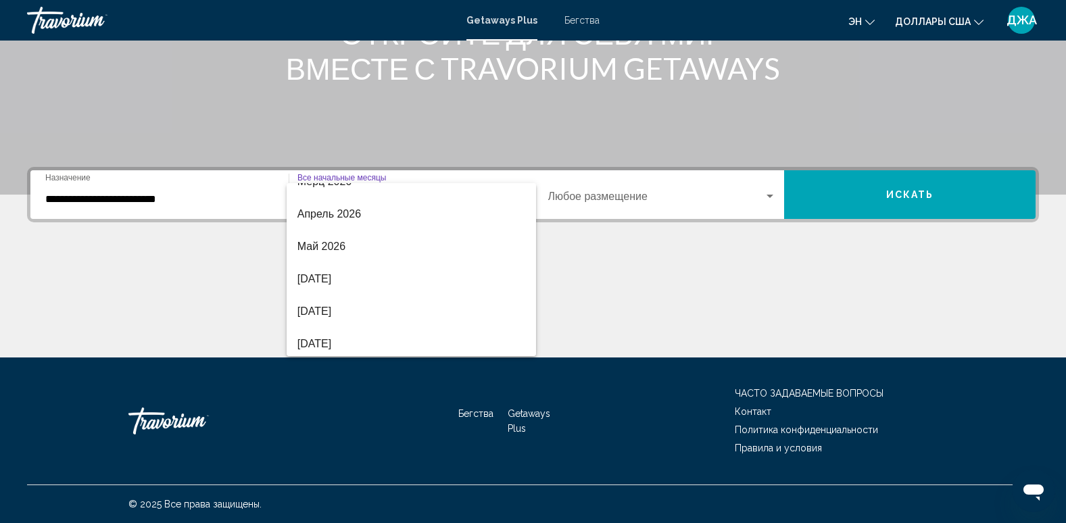
scroll to position [251, 0]
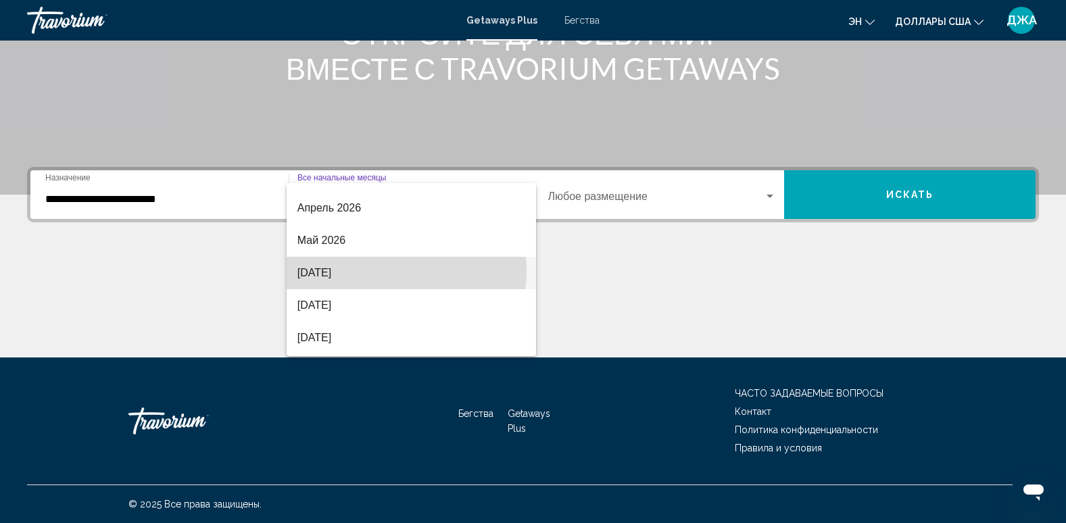
click at [389, 271] on span "[DATE]" at bounding box center [412, 273] width 228 height 32
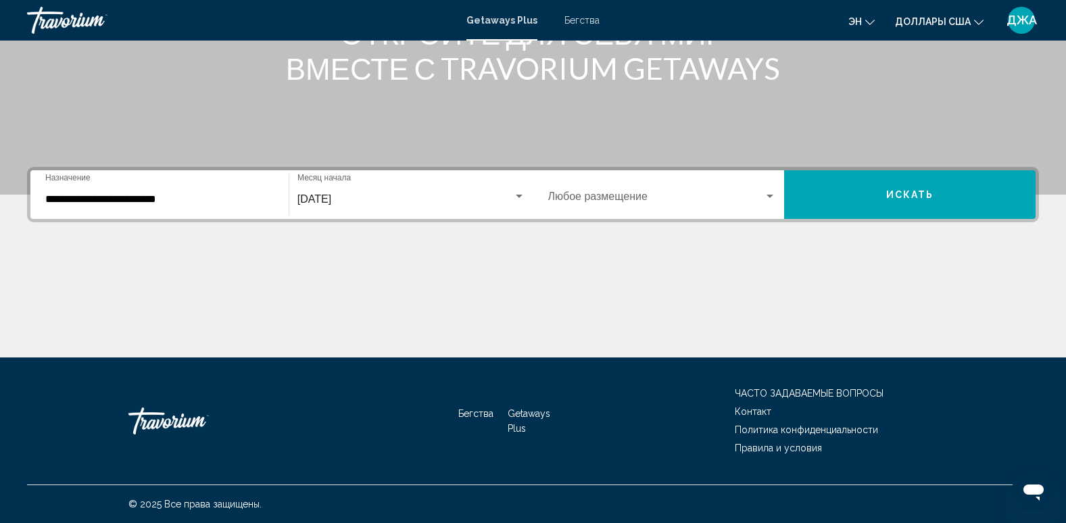
click at [661, 188] on div "Occupancy Любое размещение" at bounding box center [662, 195] width 229 height 43
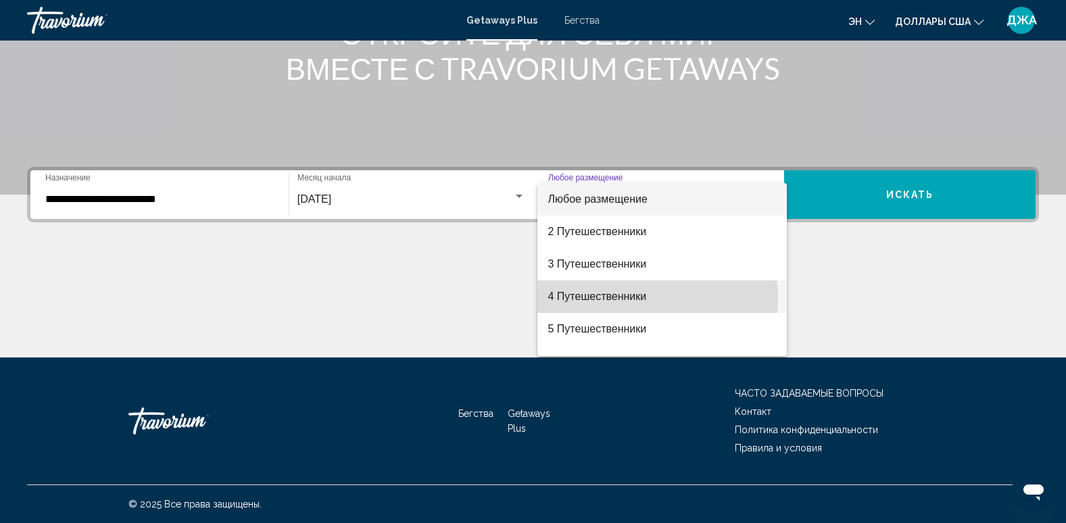
click at [642, 299] on font "4 Путешественники" at bounding box center [597, 296] width 99 height 11
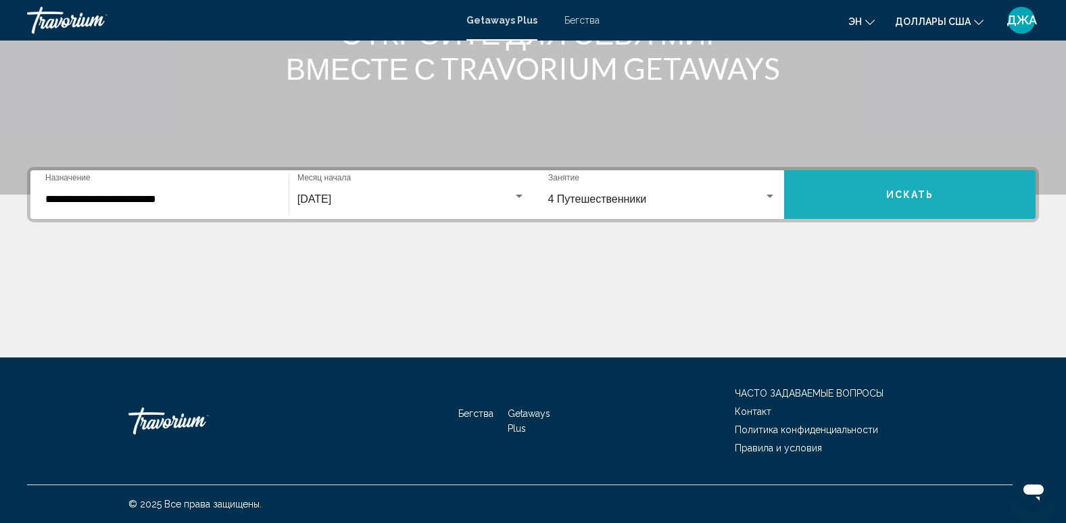
click at [908, 177] on button "Искать" at bounding box center [910, 194] width 252 height 49
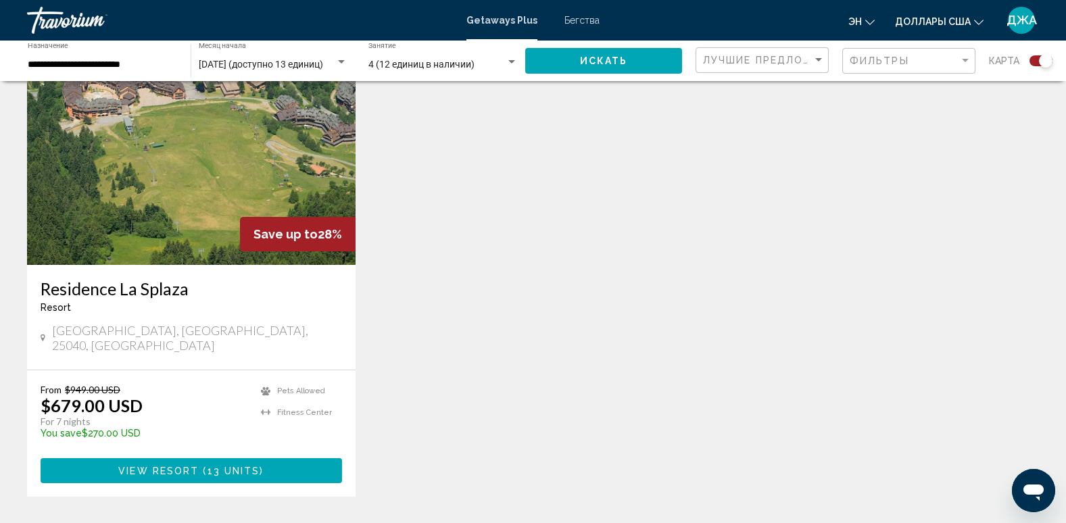
scroll to position [514, 0]
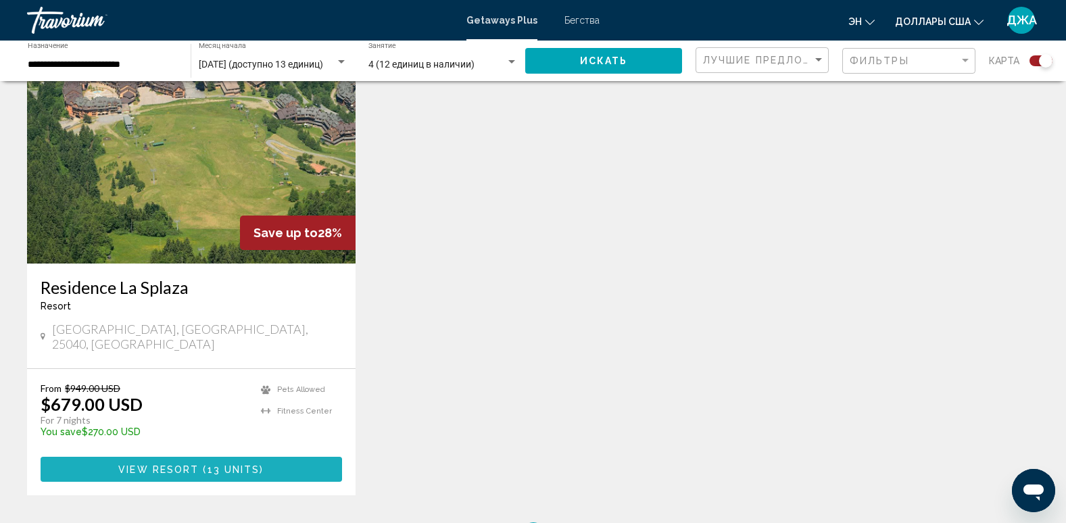
click at [180, 465] on span "View Resort" at bounding box center [158, 470] width 80 height 11
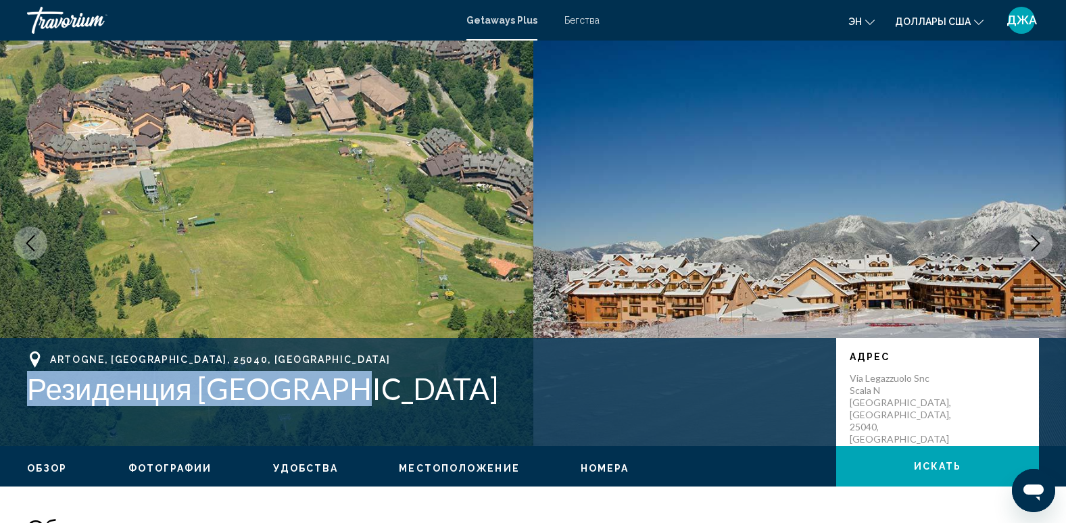
drag, startPoint x: 345, startPoint y: 410, endPoint x: 27, endPoint y: 387, distance: 318.6
click at [27, 387] on div "[GEOGRAPHIC_DATA], [GEOGRAPHIC_DATA], 25040, [GEOGRAPHIC_DATA] Резиденция [GEOG…" at bounding box center [533, 392] width 1066 height 81
copy h1 "Резиденция [GEOGRAPHIC_DATA]"
